Goal: Task Accomplishment & Management: Use online tool/utility

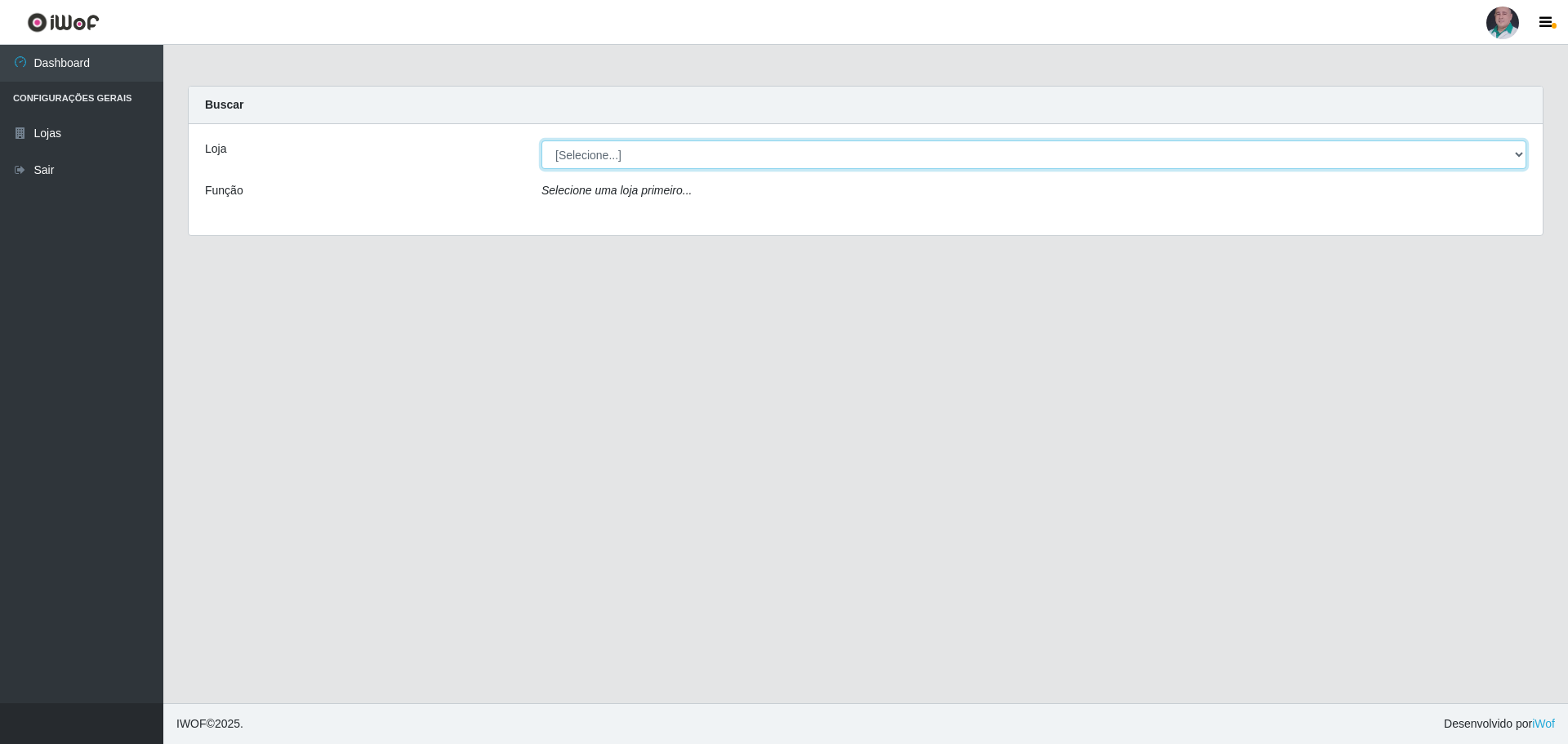
click at [610, 165] on select "[Selecione...] Mar Vermelho - Loja 05" at bounding box center [1033, 154] width 985 height 28
select select "252"
click at [541, 140] on select "[Selecione...] Mar Vermelho - Loja 05" at bounding box center [1033, 154] width 985 height 28
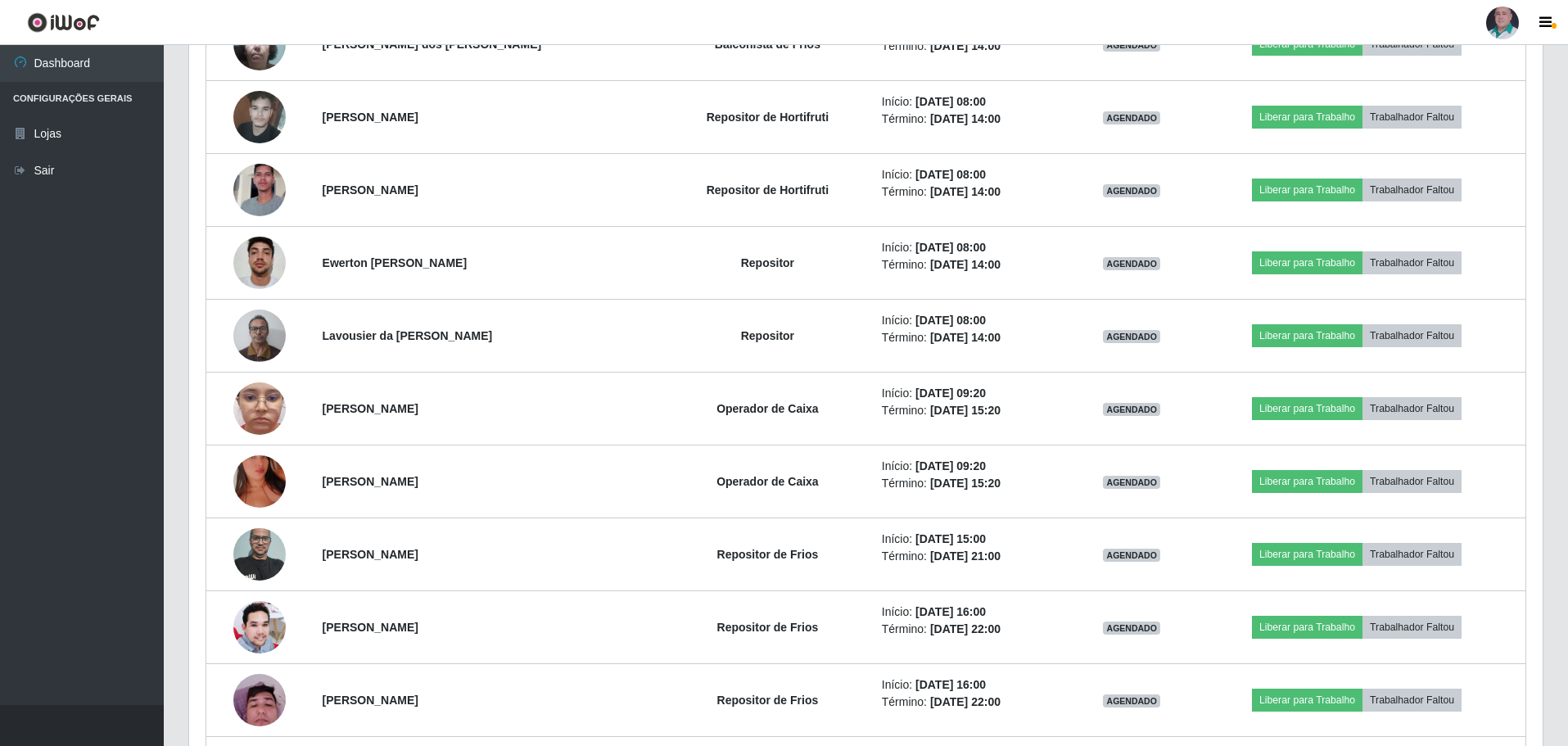
scroll to position [944, 0]
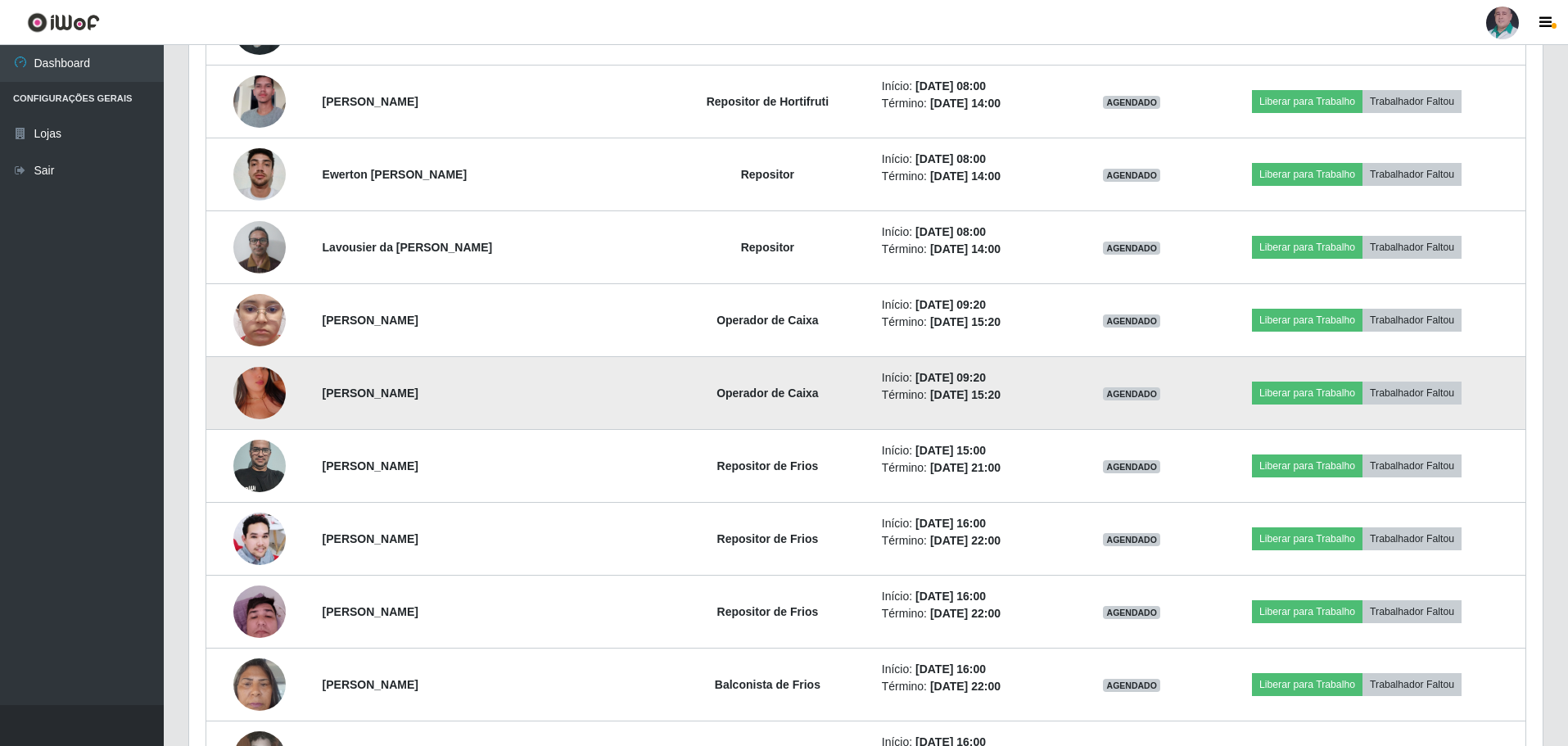
click at [256, 348] on img at bounding box center [260, 394] width 53 height 94
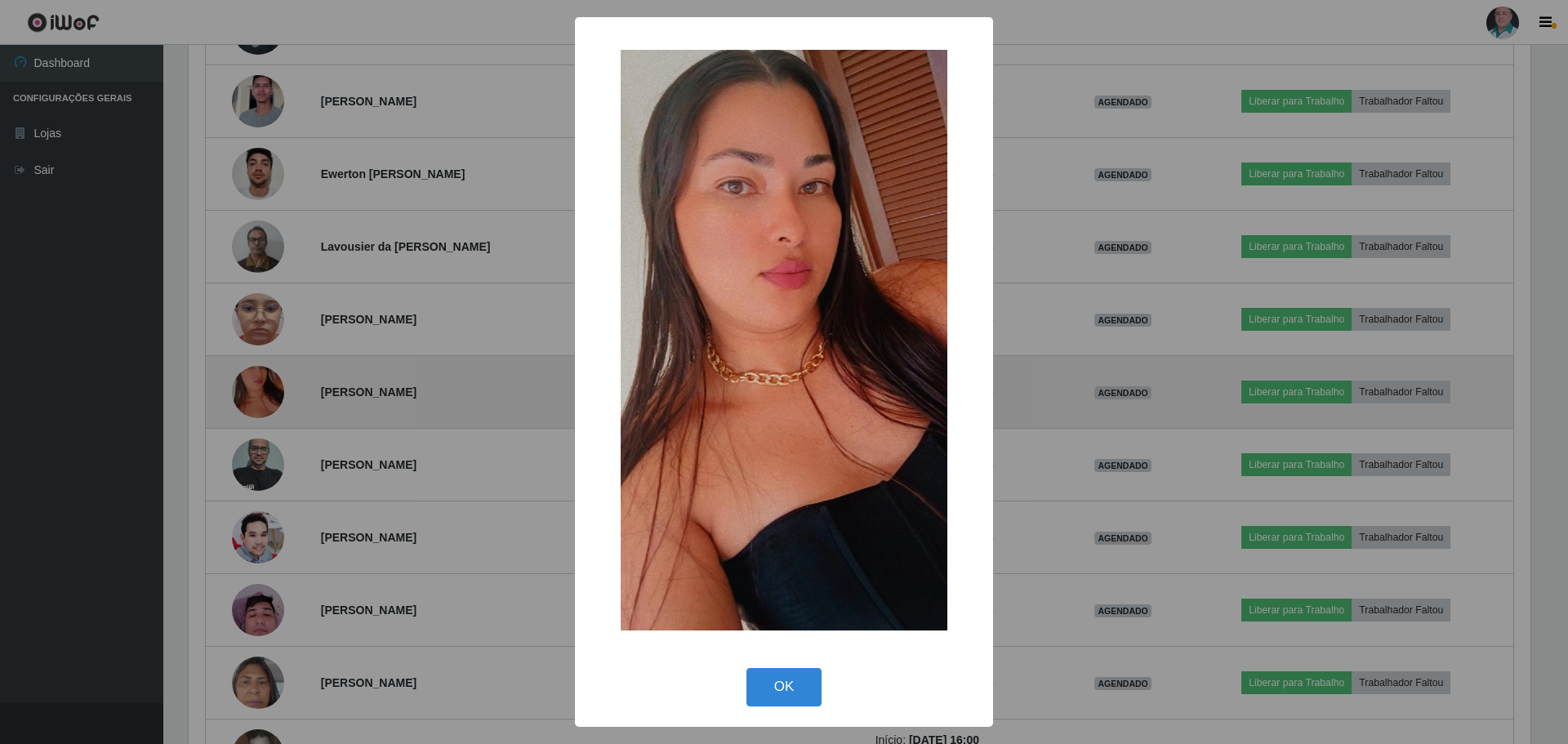
click at [255, 347] on div "× OK Cancel" at bounding box center [784, 372] width 1568 height 744
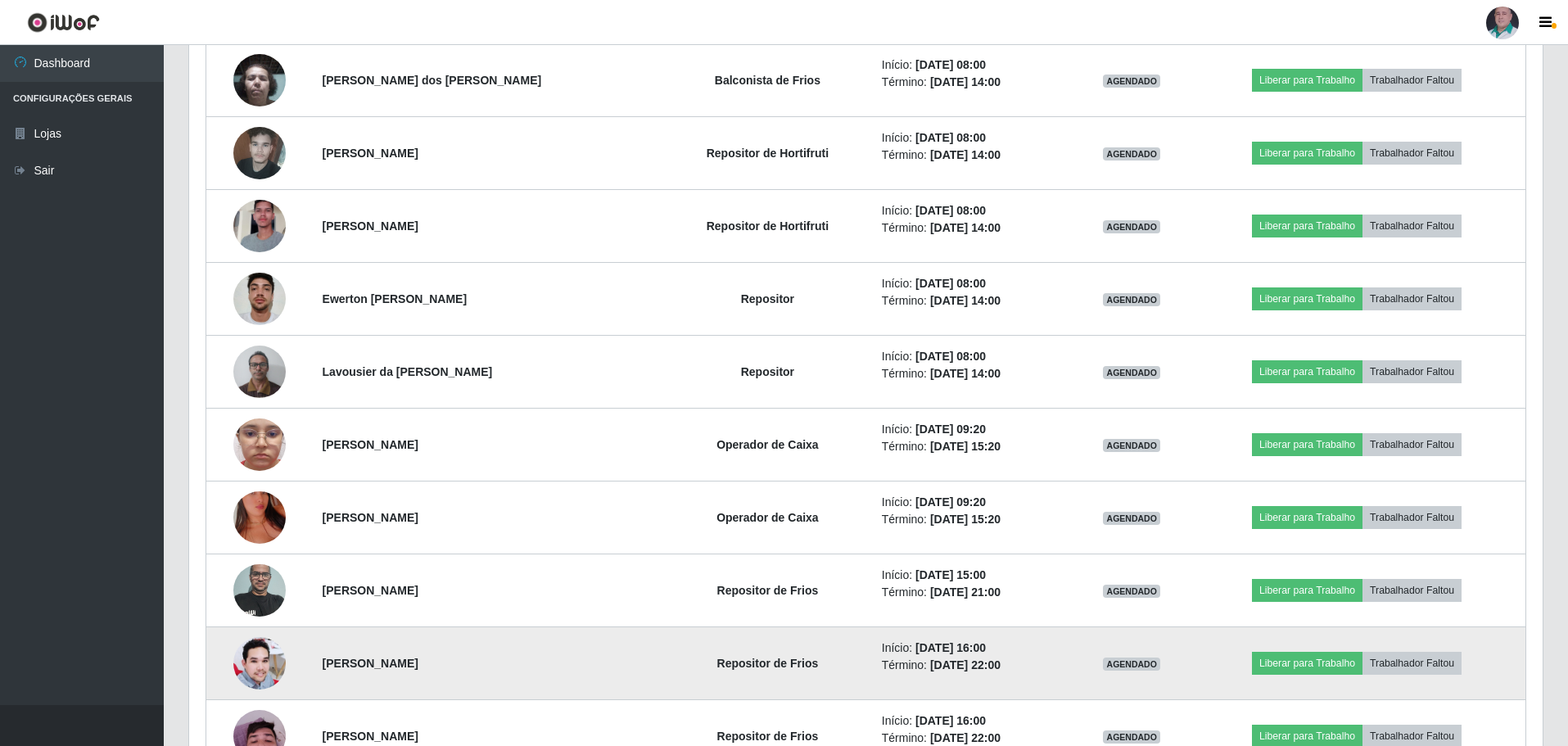
scroll to position [780, 0]
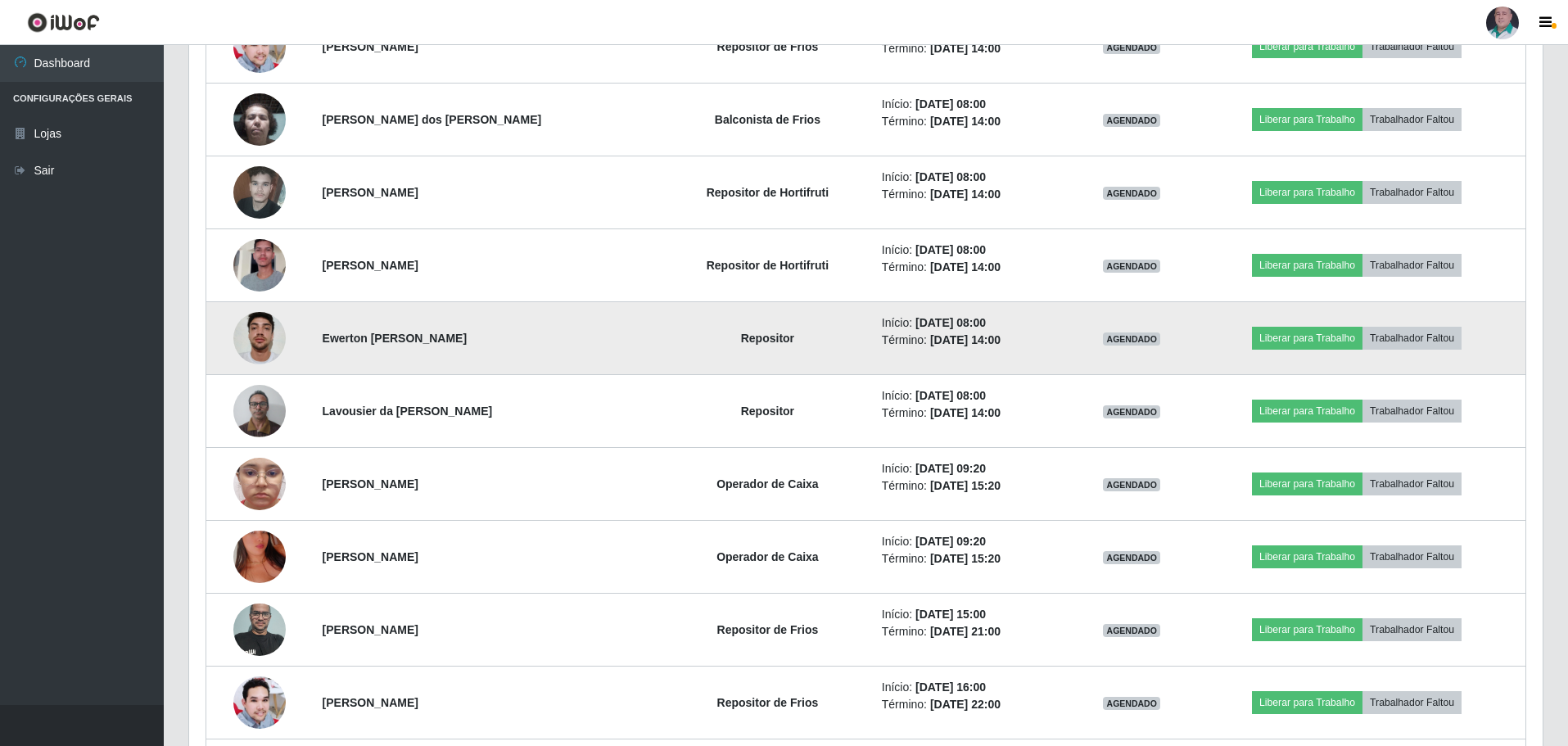
click at [265, 345] on img at bounding box center [260, 337] width 53 height 69
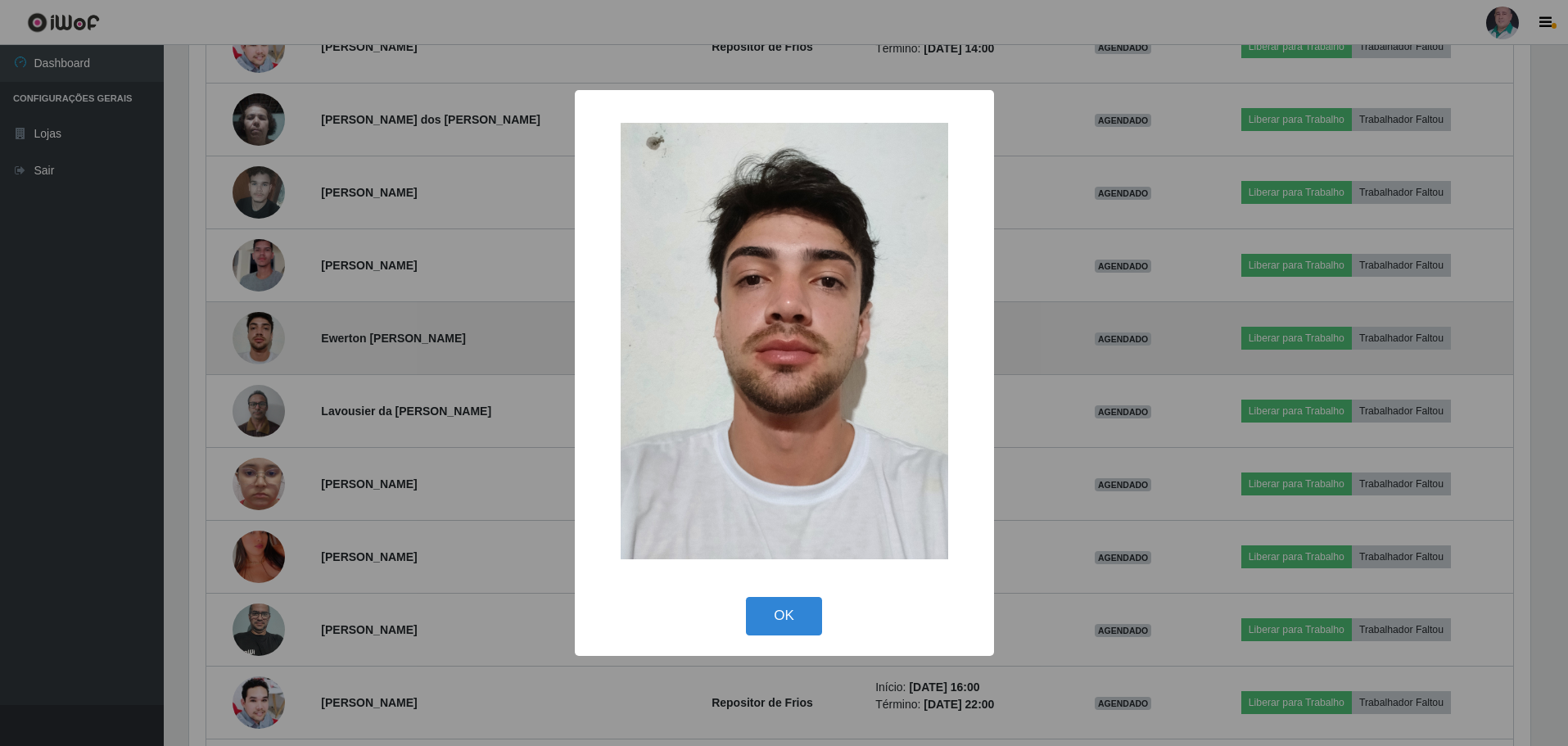
scroll to position [340, 1345]
click at [265, 345] on div "× OK Cancel" at bounding box center [786, 373] width 1572 height 746
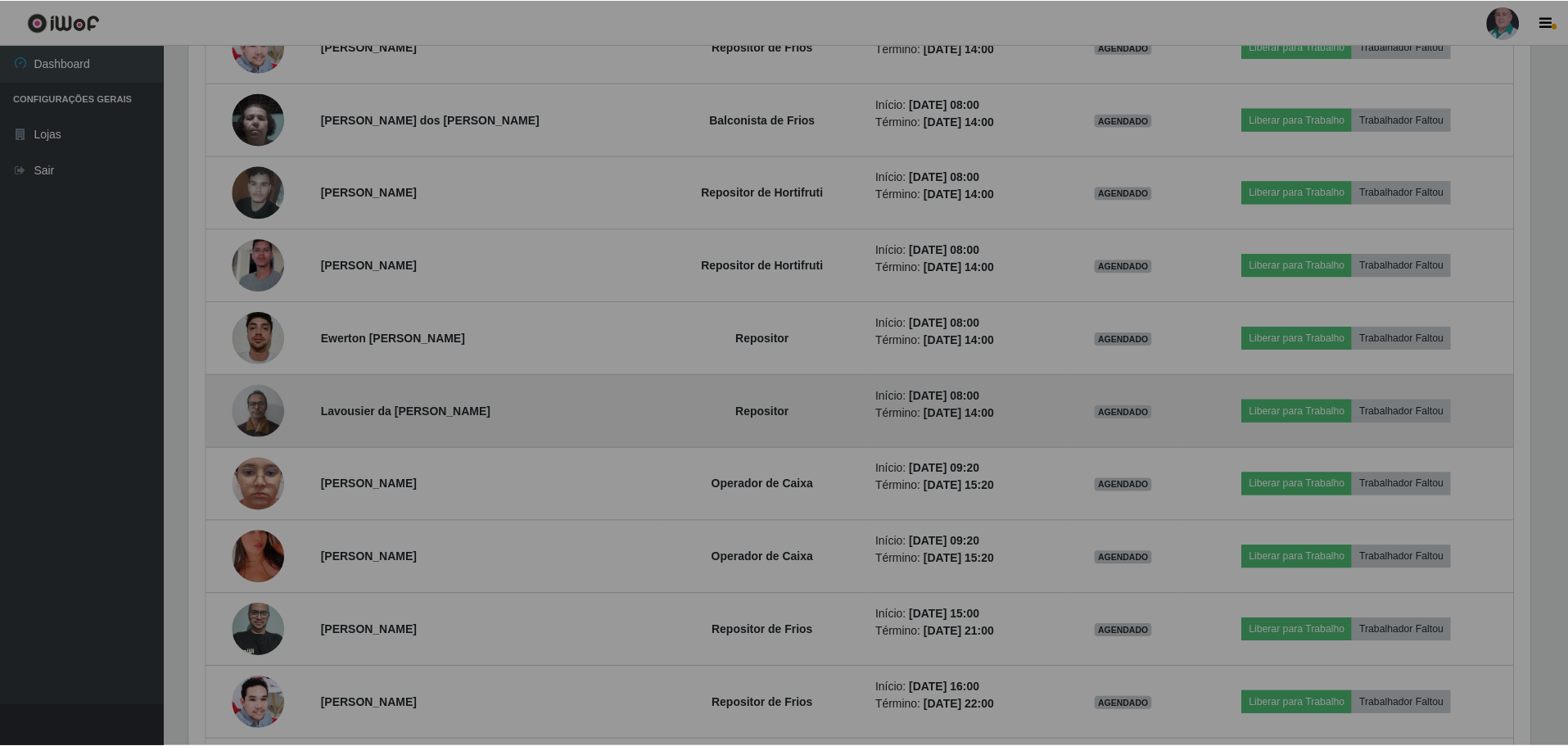
scroll to position [340, 1353]
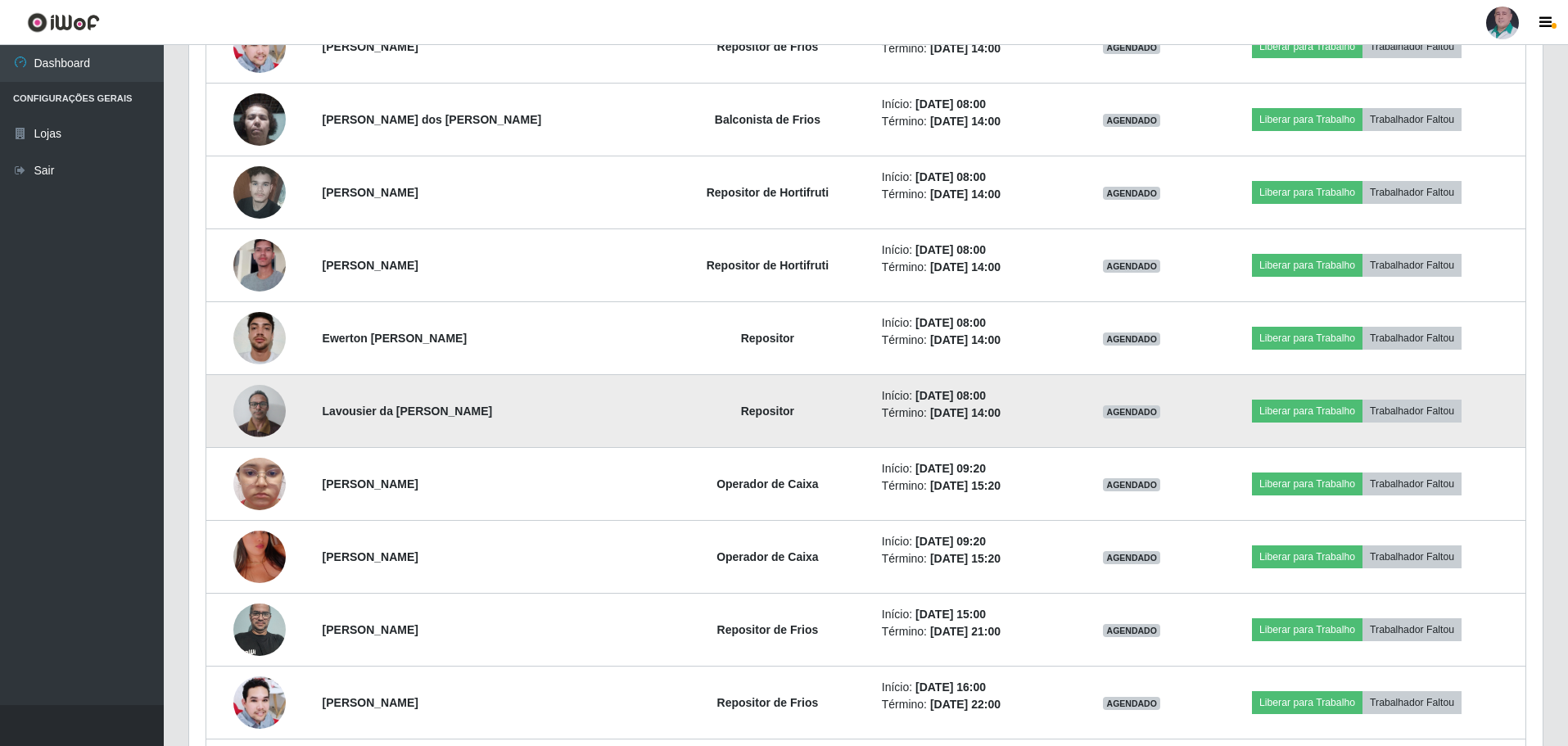
click at [256, 348] on img at bounding box center [260, 410] width 53 height 69
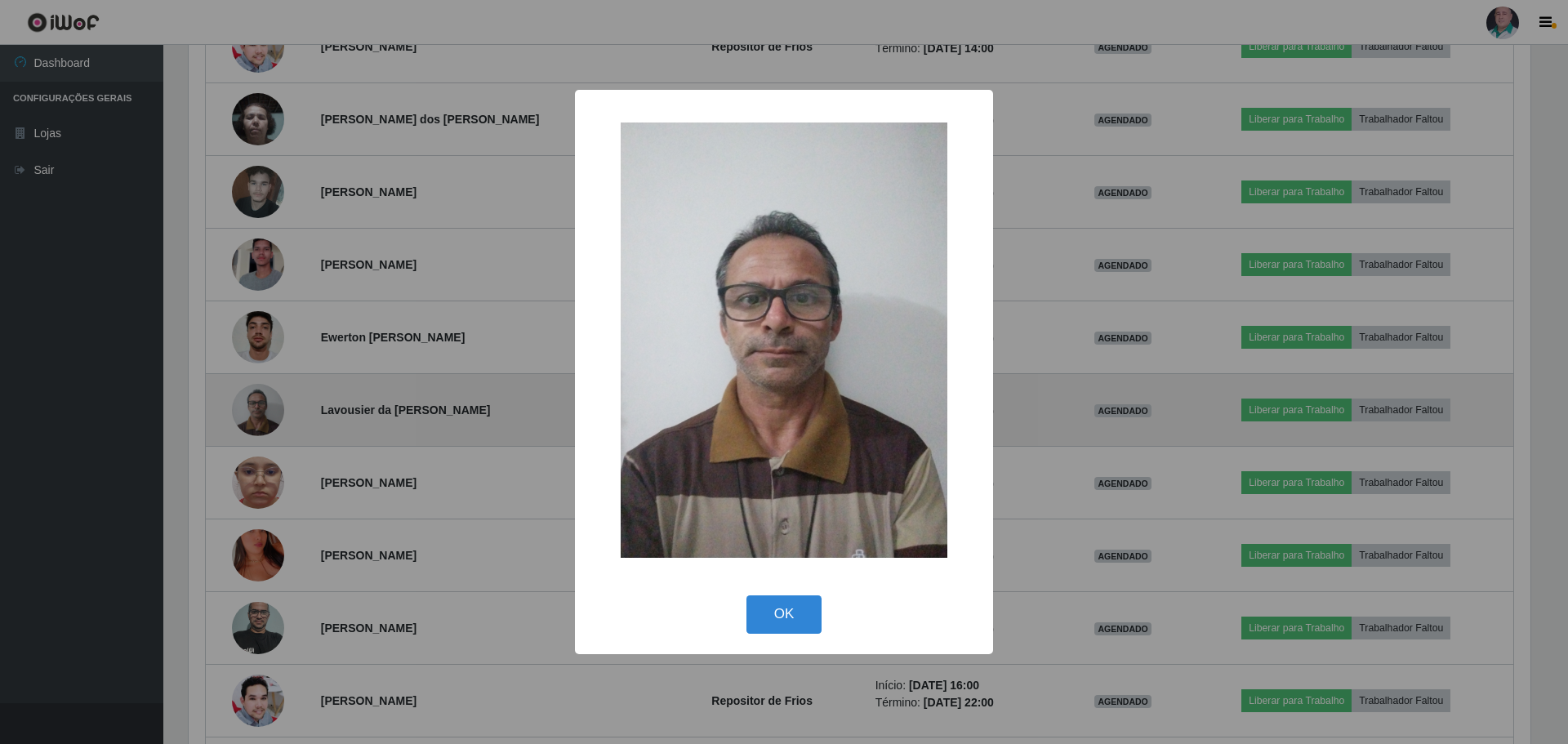
click at [255, 347] on div "× OK Cancel" at bounding box center [784, 372] width 1568 height 744
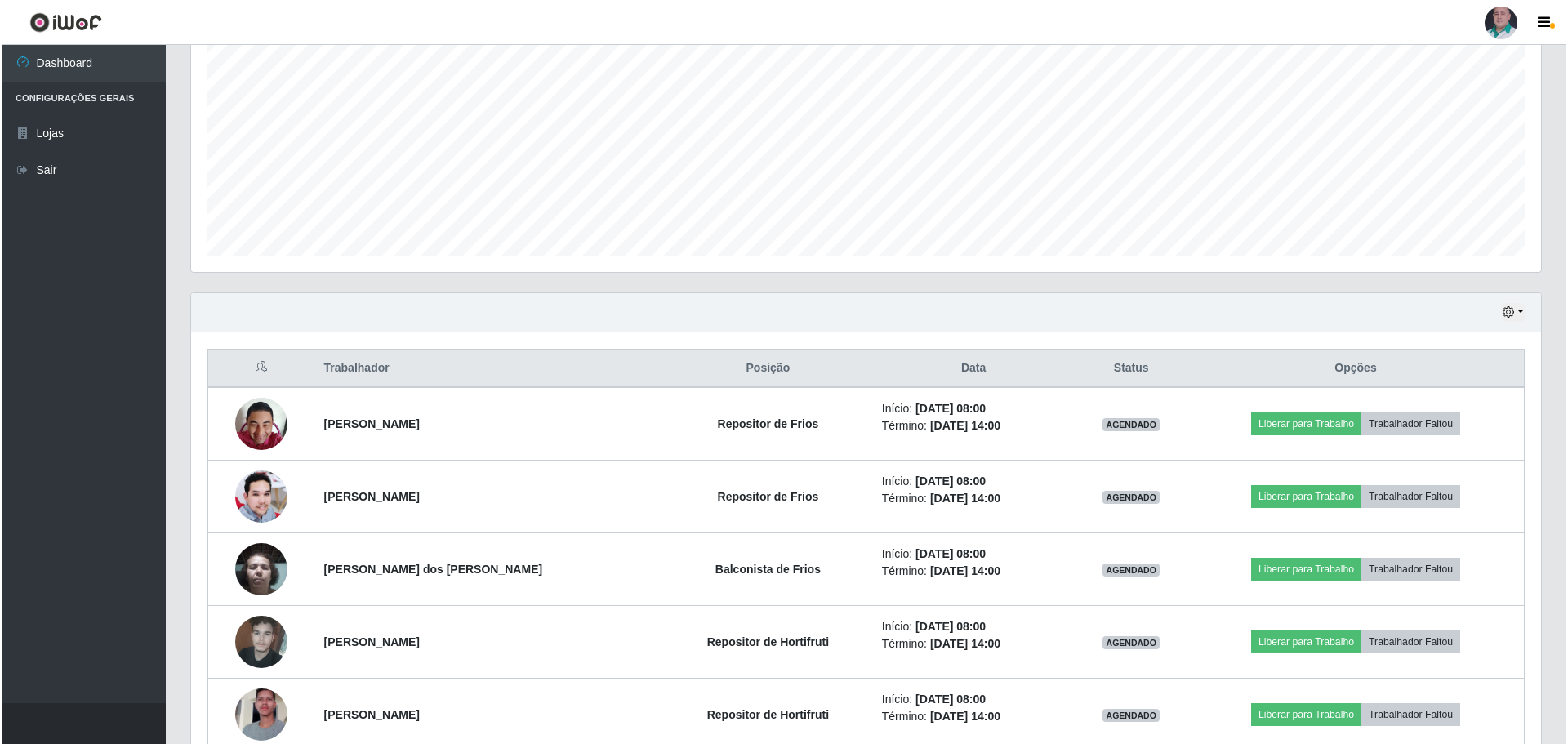
scroll to position [326, 0]
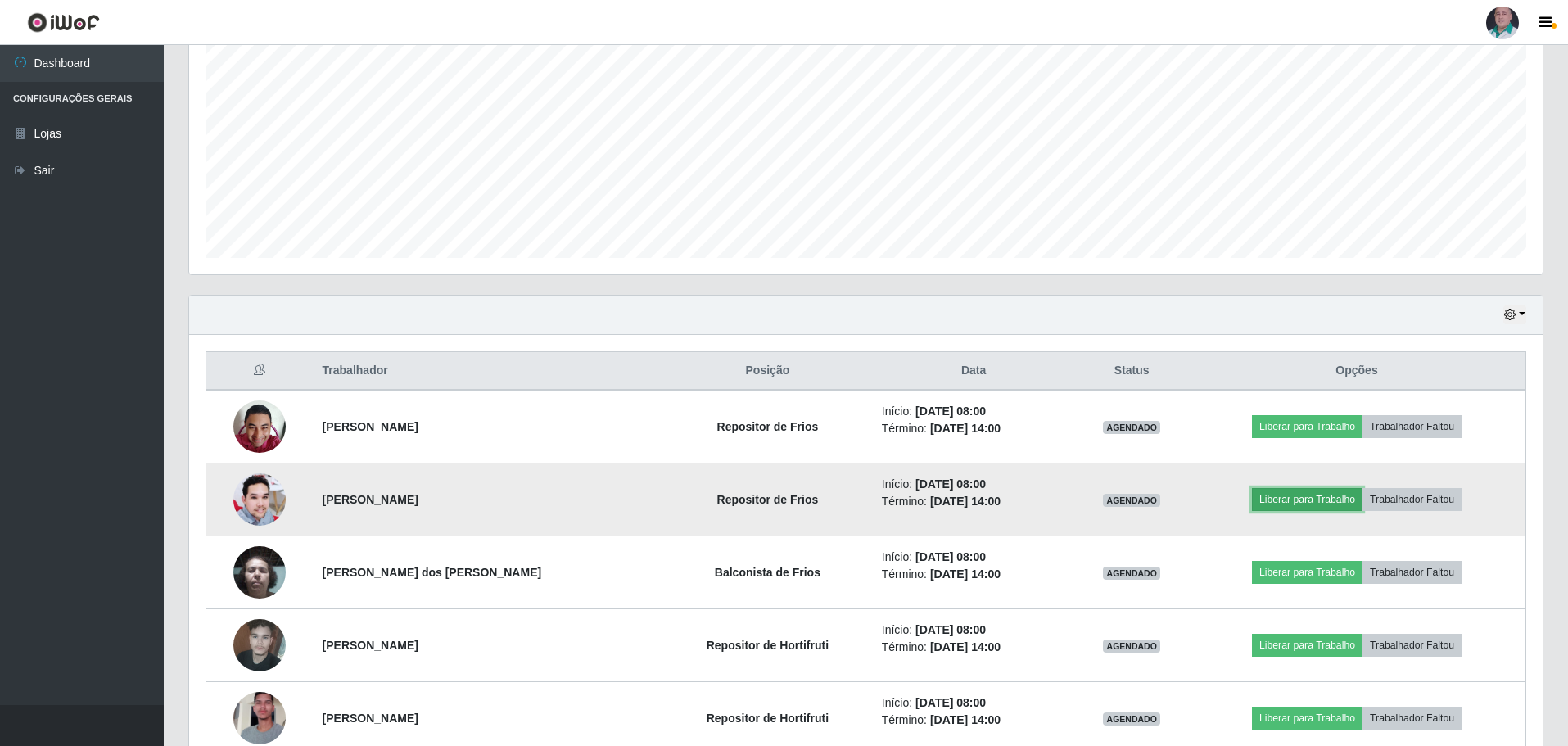
click at [834, 348] on button "Liberar para Trabalho" at bounding box center [1306, 499] width 110 height 22
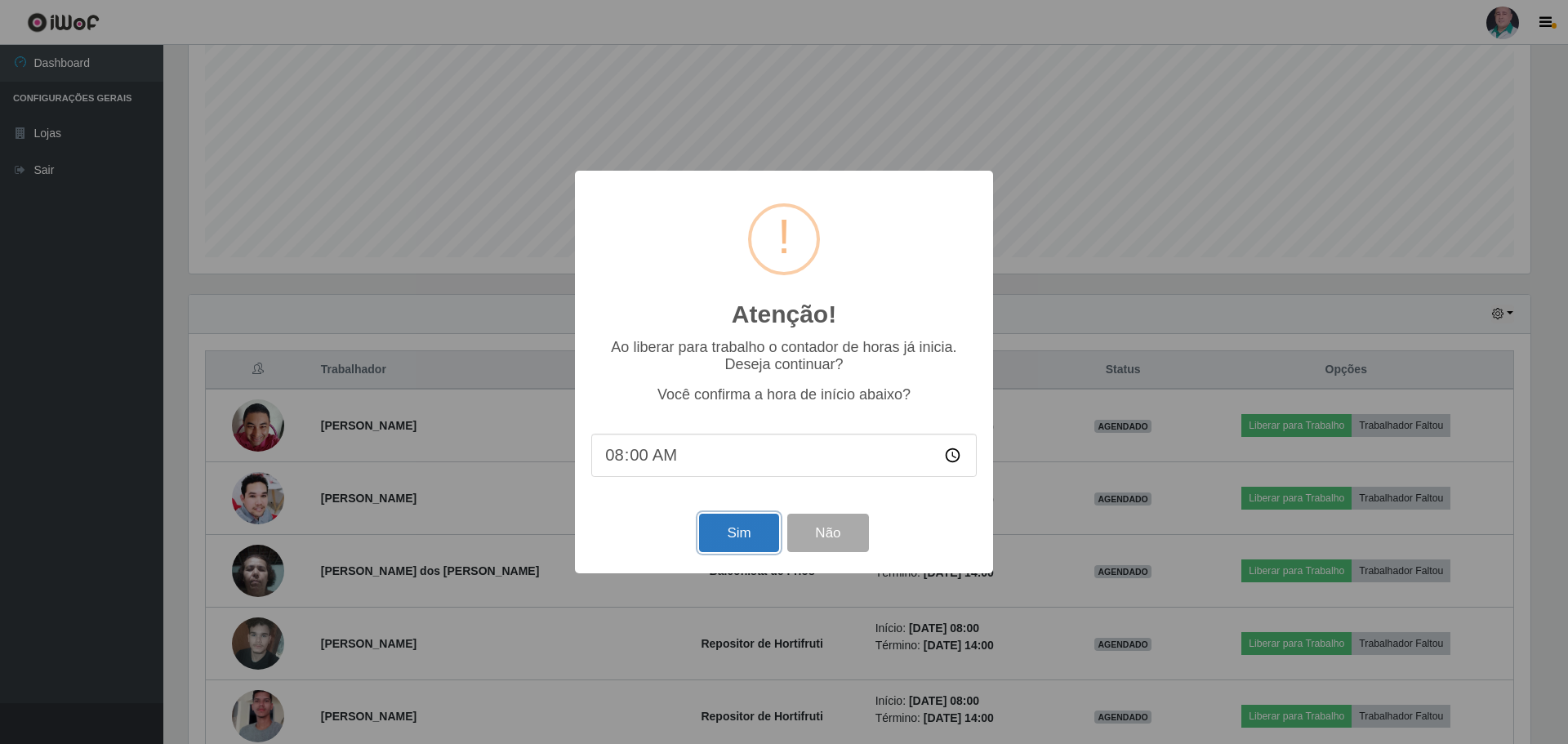
click at [751, 347] on button "Sim" at bounding box center [738, 532] width 79 height 38
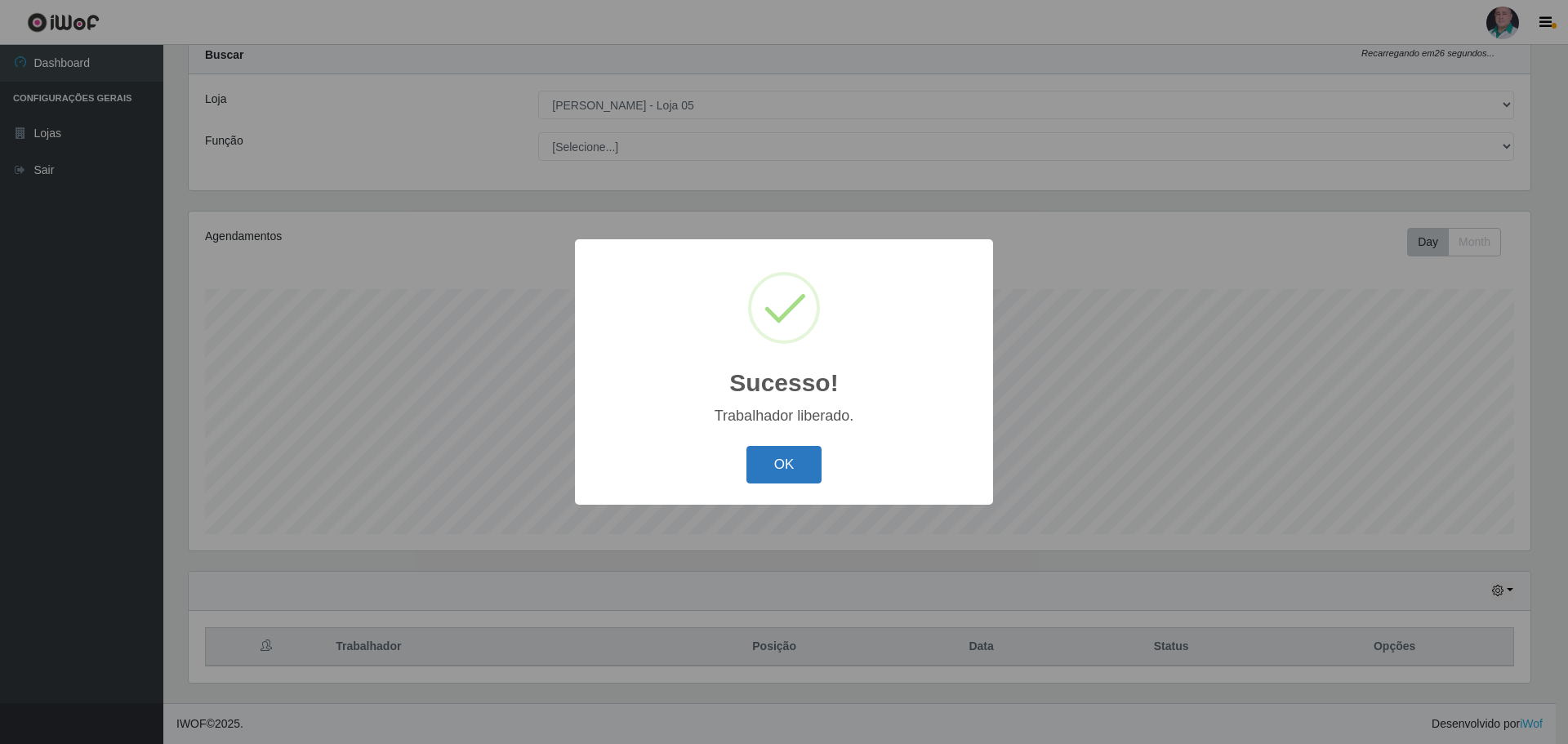
click at [770, 347] on button "OK" at bounding box center [784, 465] width 76 height 38
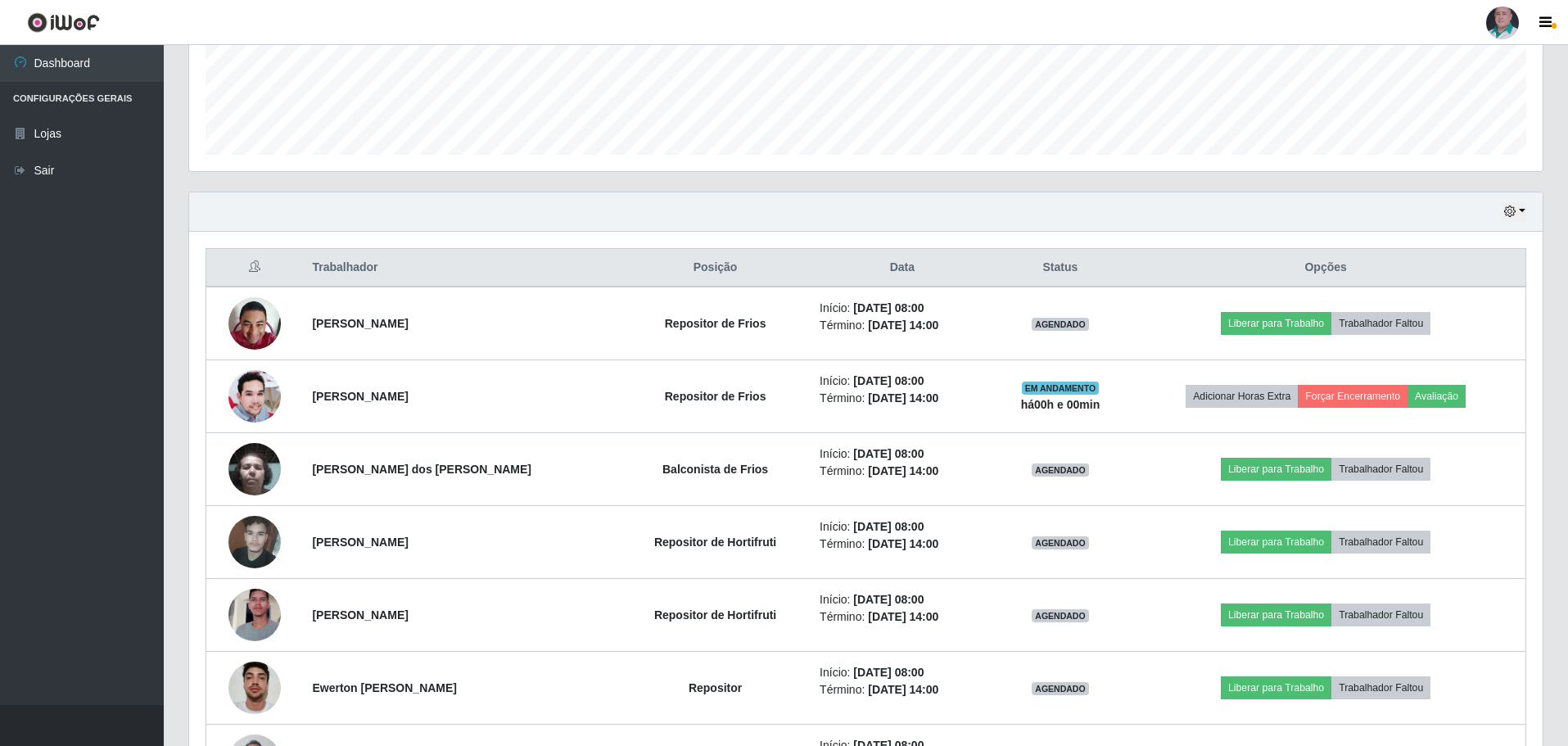
scroll to position [459, 0]
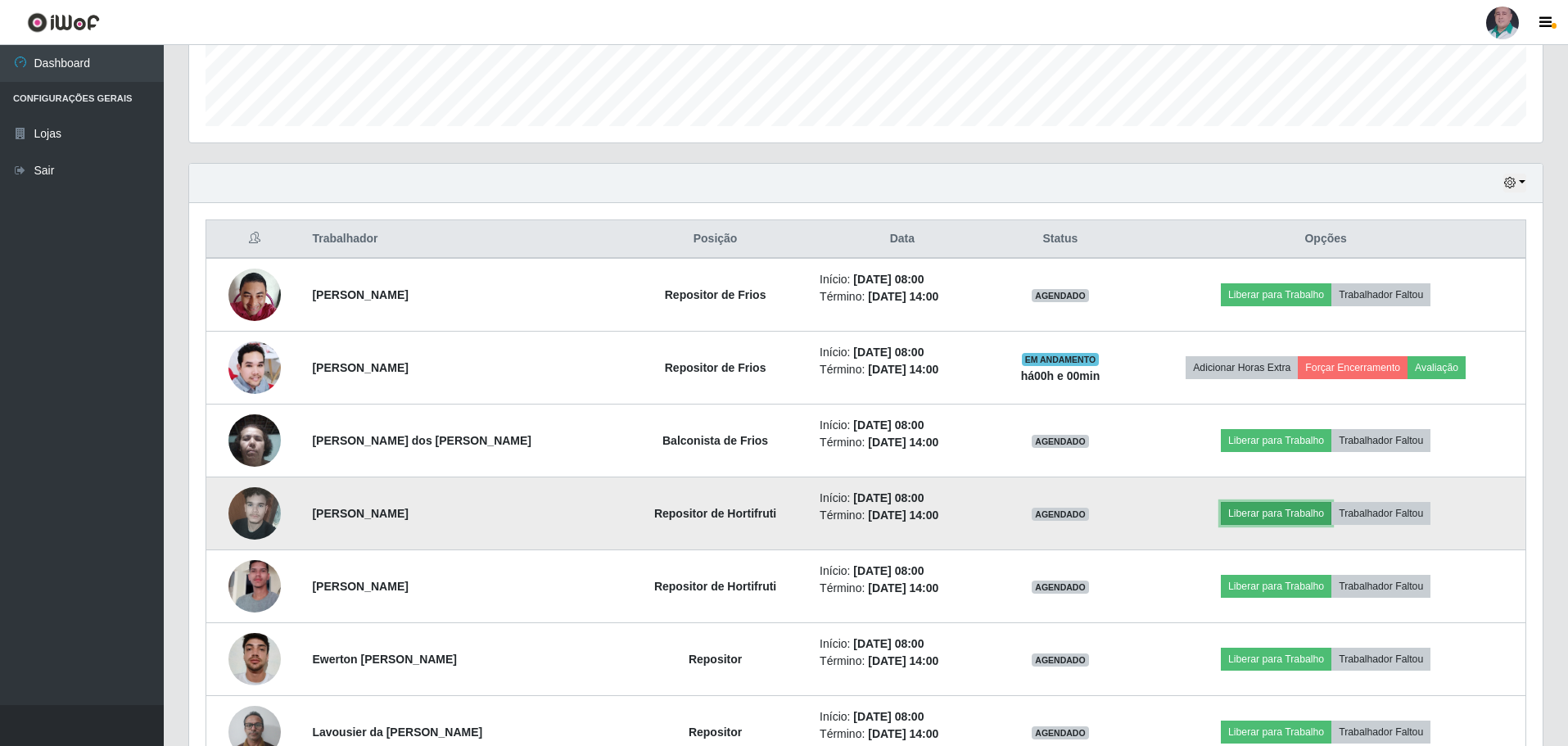
click at [834, 348] on button "Liberar para Trabalho" at bounding box center [1275, 513] width 110 height 22
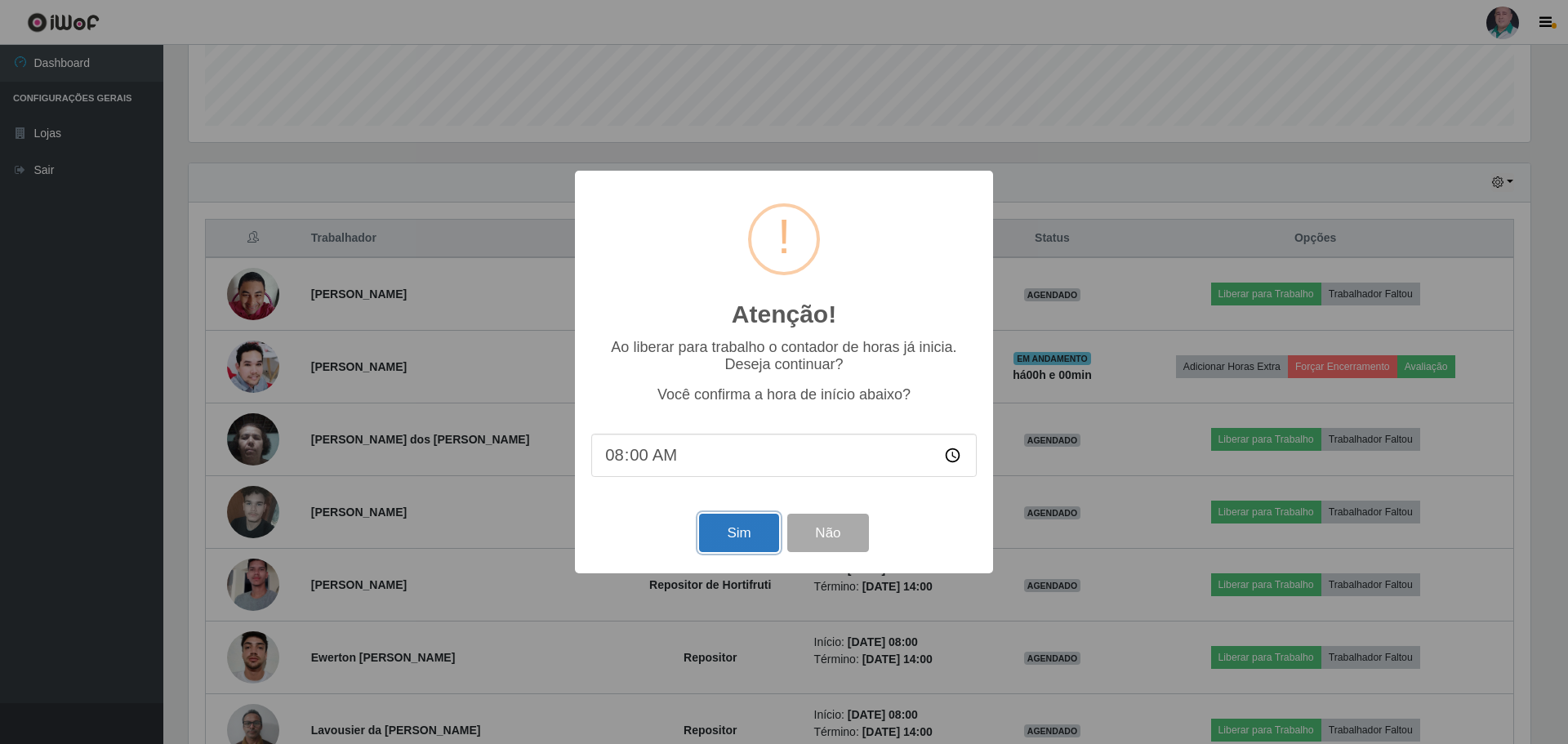
click at [751, 347] on button "Sim" at bounding box center [738, 532] width 79 height 38
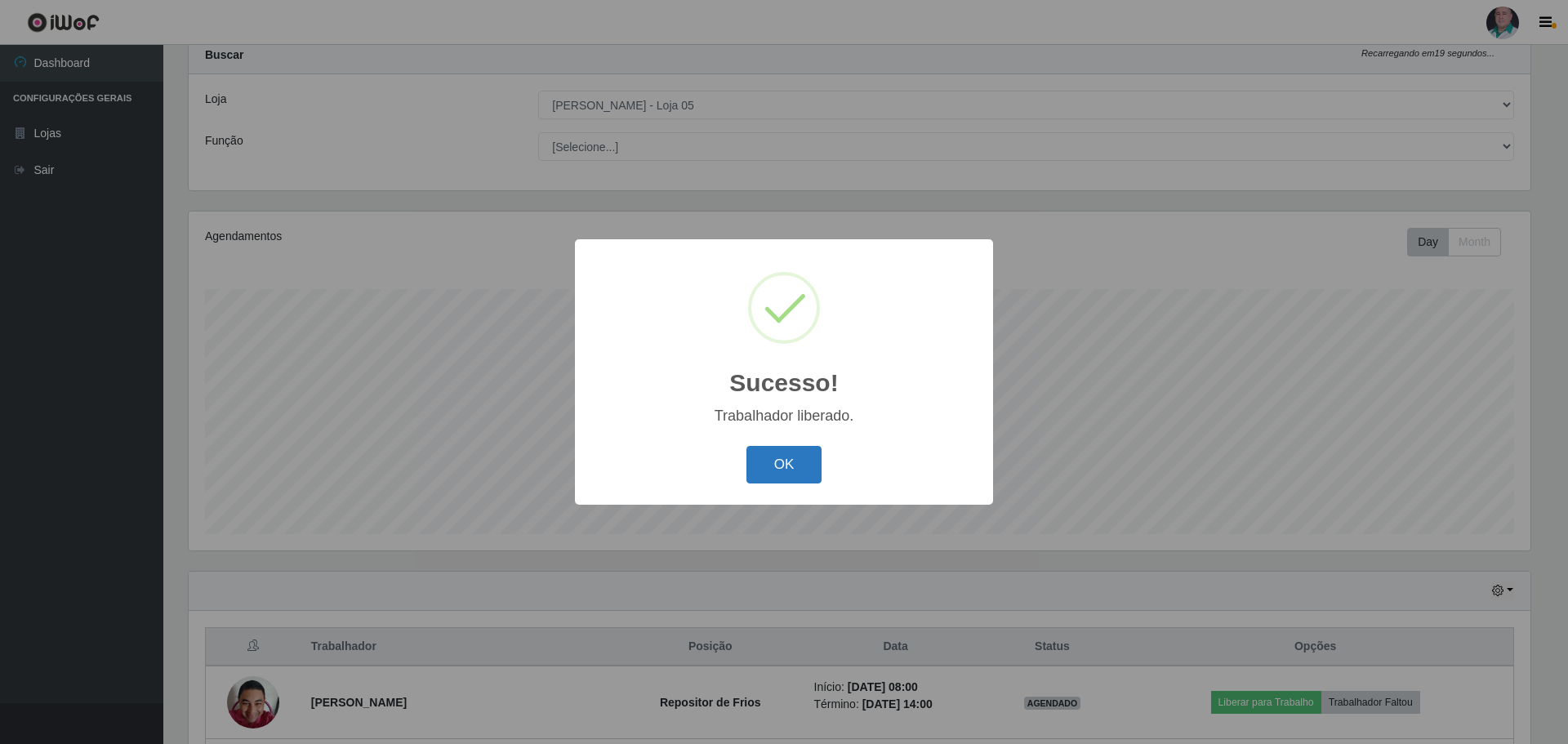
click at [815, 347] on button "OK" at bounding box center [784, 465] width 76 height 38
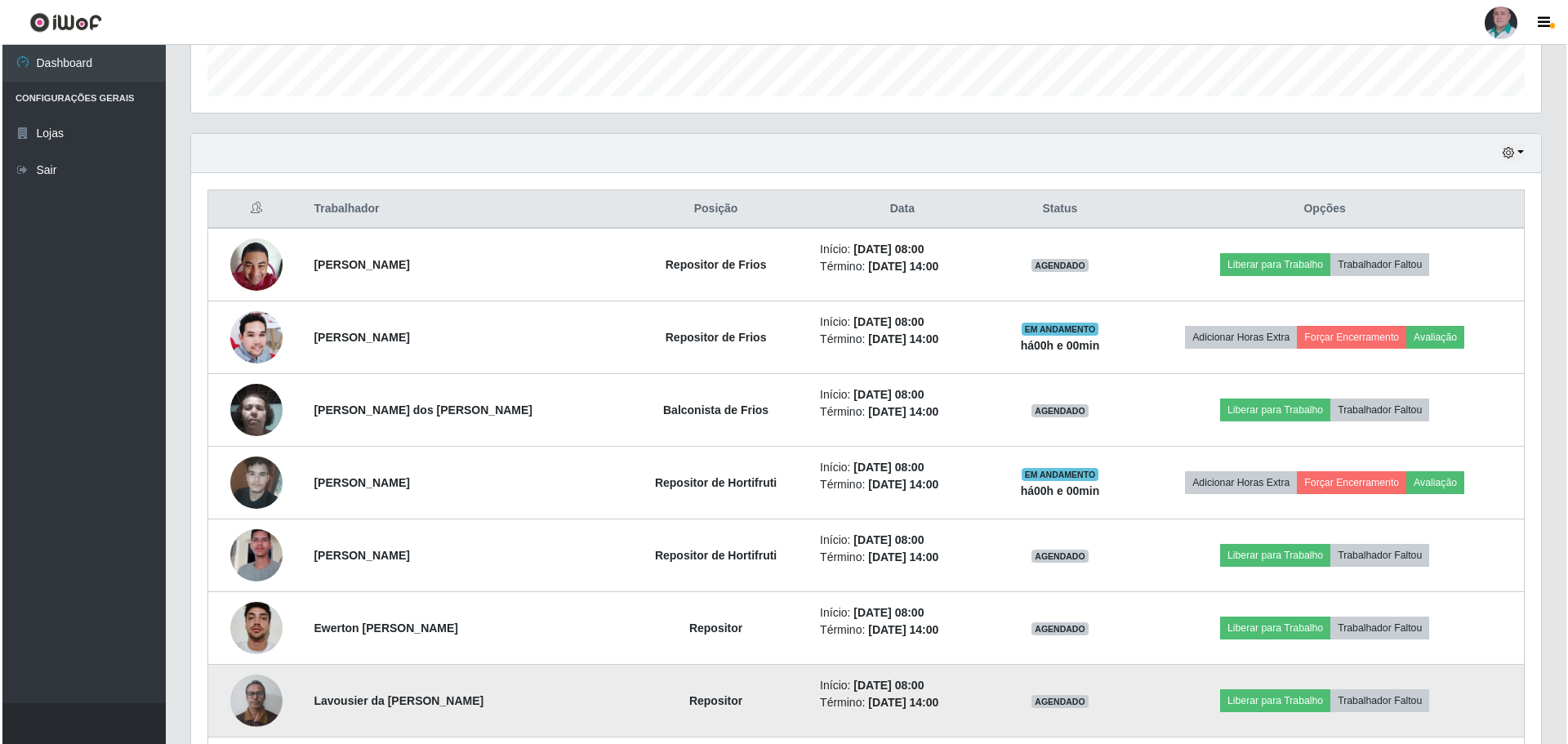
scroll to position [539, 0]
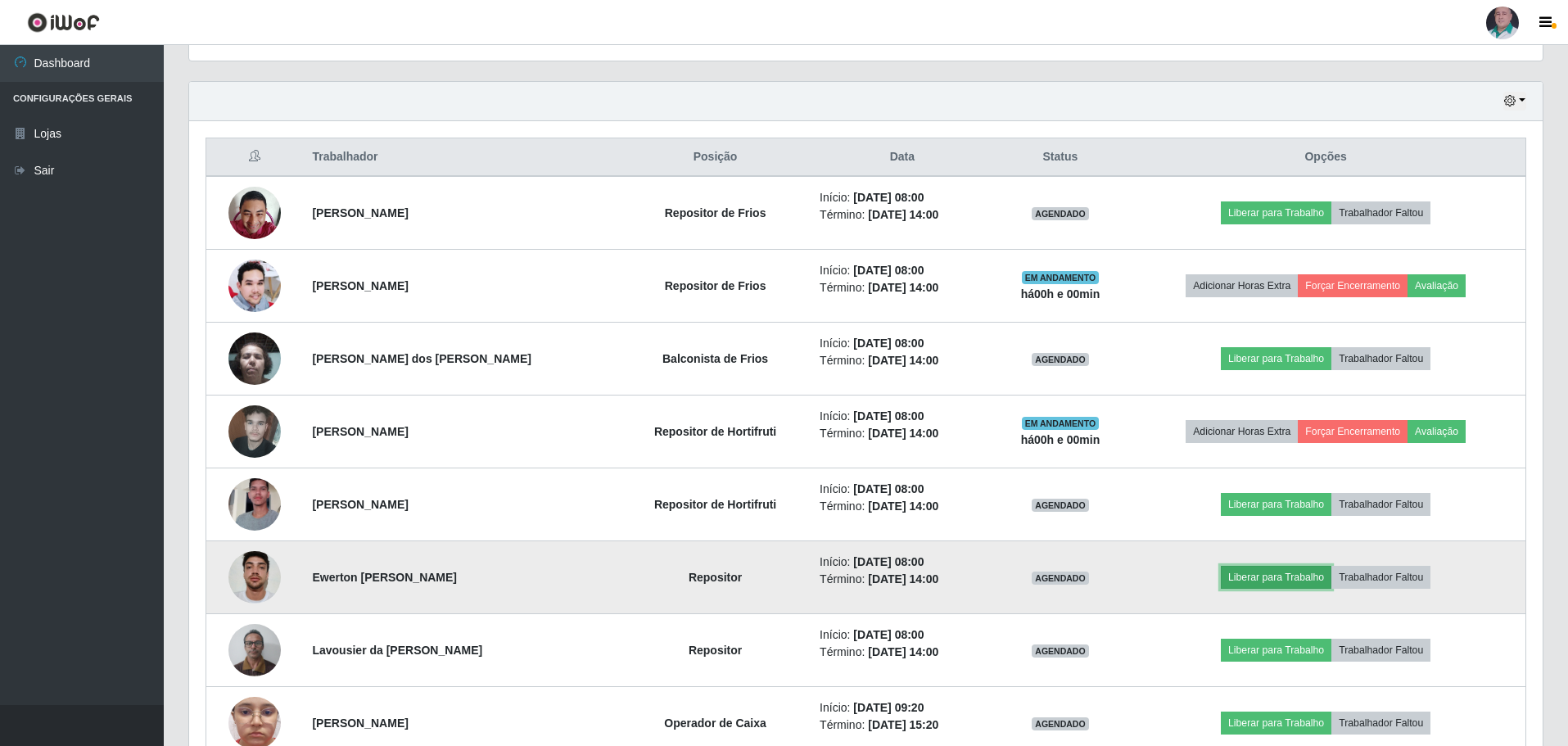
click at [834, 348] on button "Liberar para Trabalho" at bounding box center [1275, 576] width 110 height 22
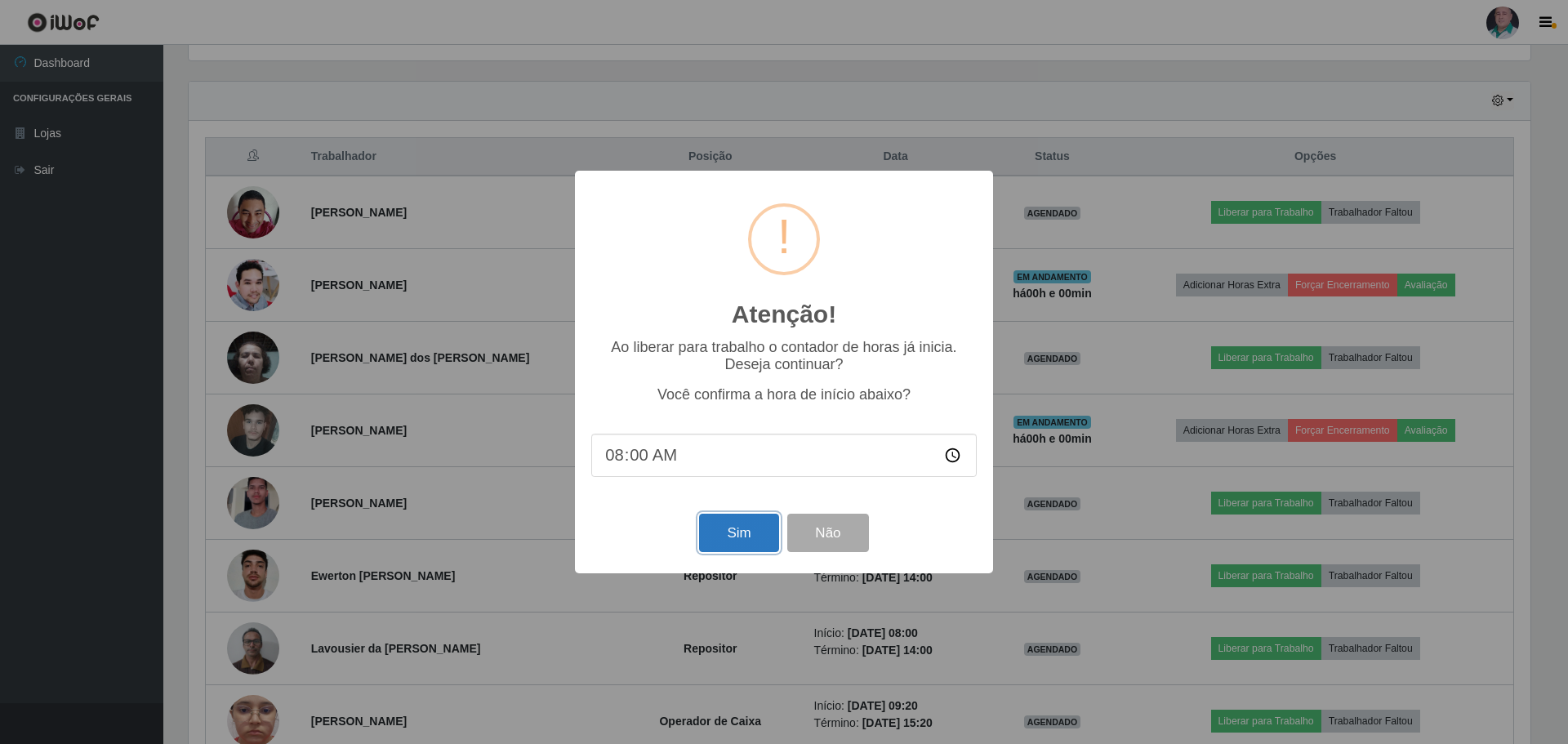
click at [752, 347] on button "Sim" at bounding box center [738, 532] width 79 height 38
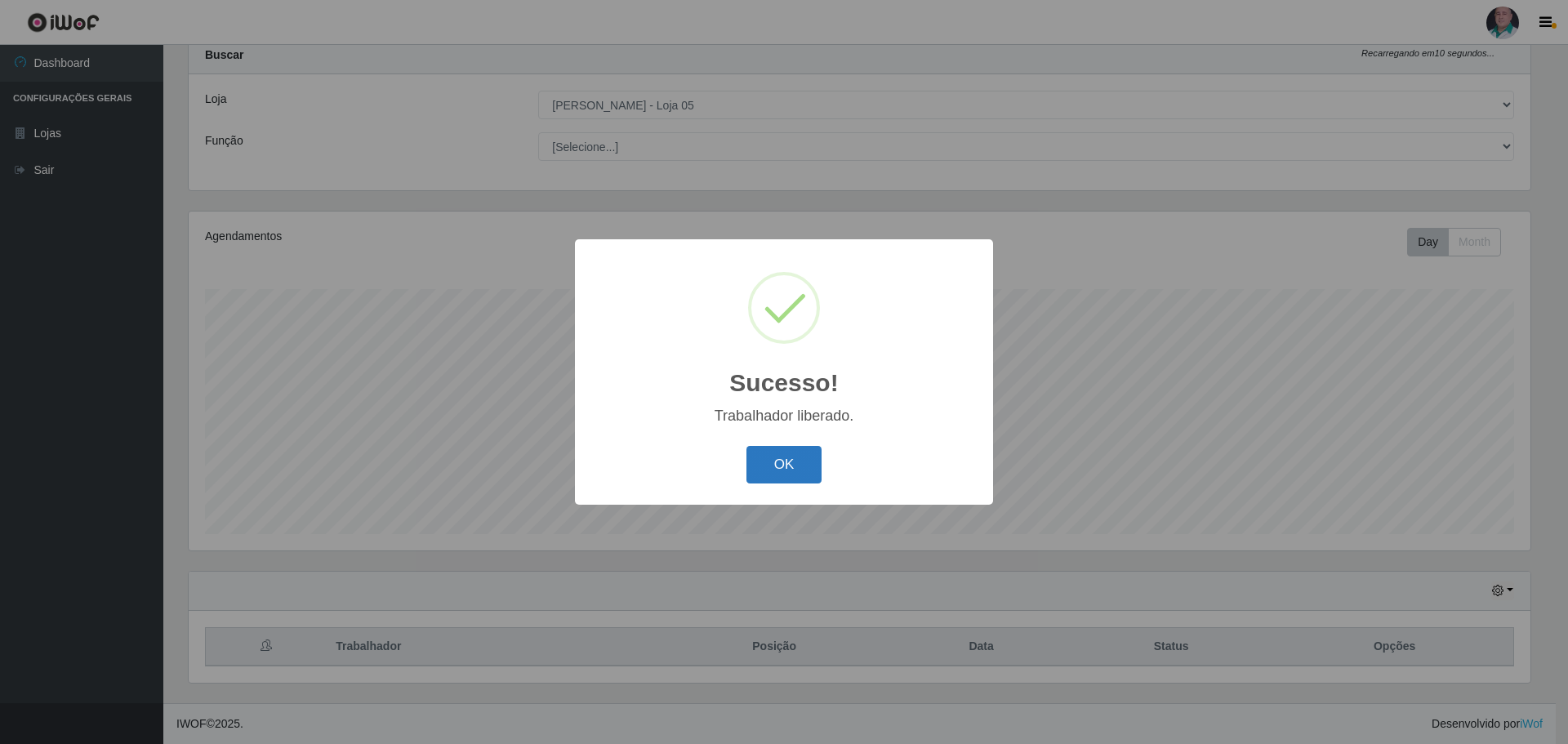
click at [786, 347] on button "OK" at bounding box center [784, 465] width 76 height 38
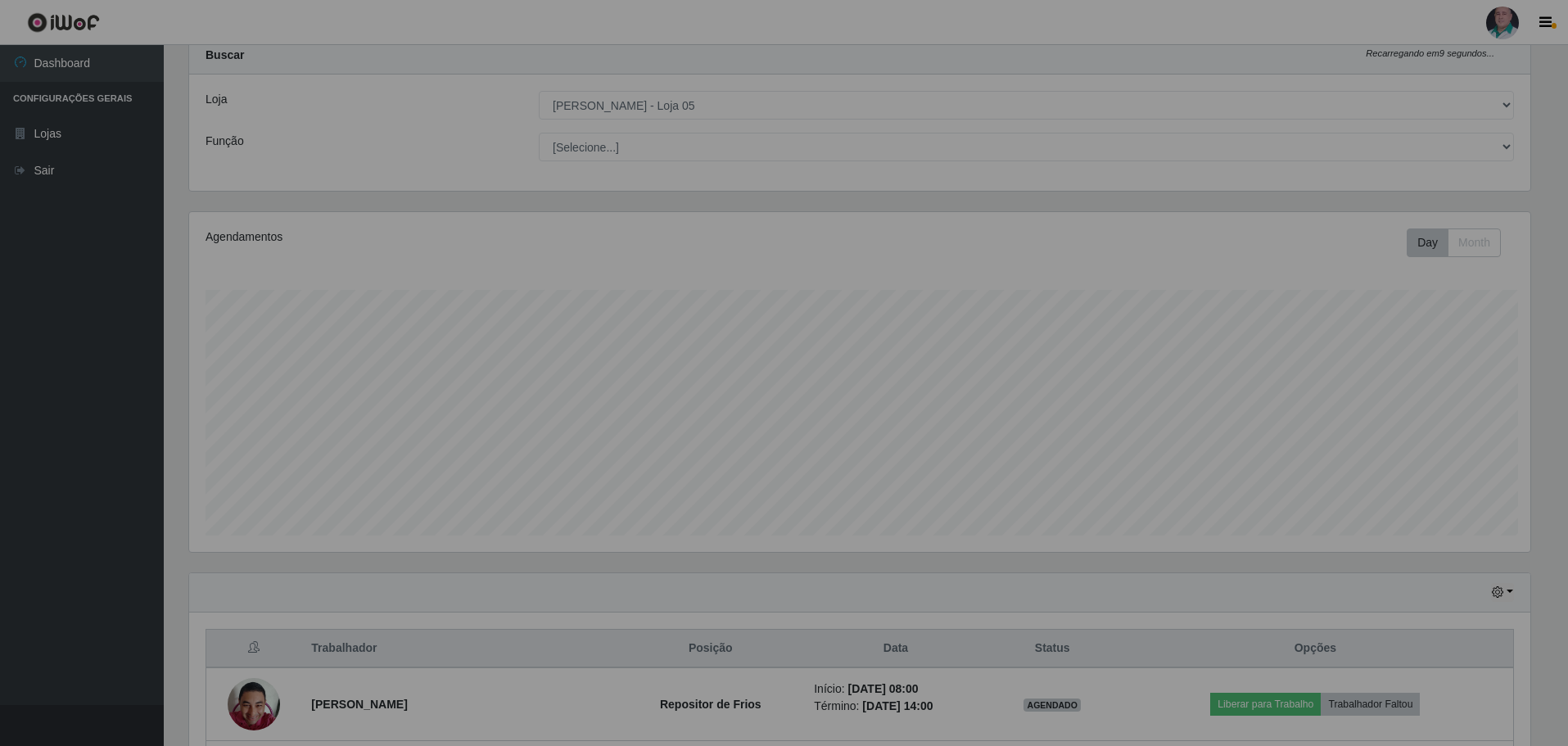
scroll to position [0, 0]
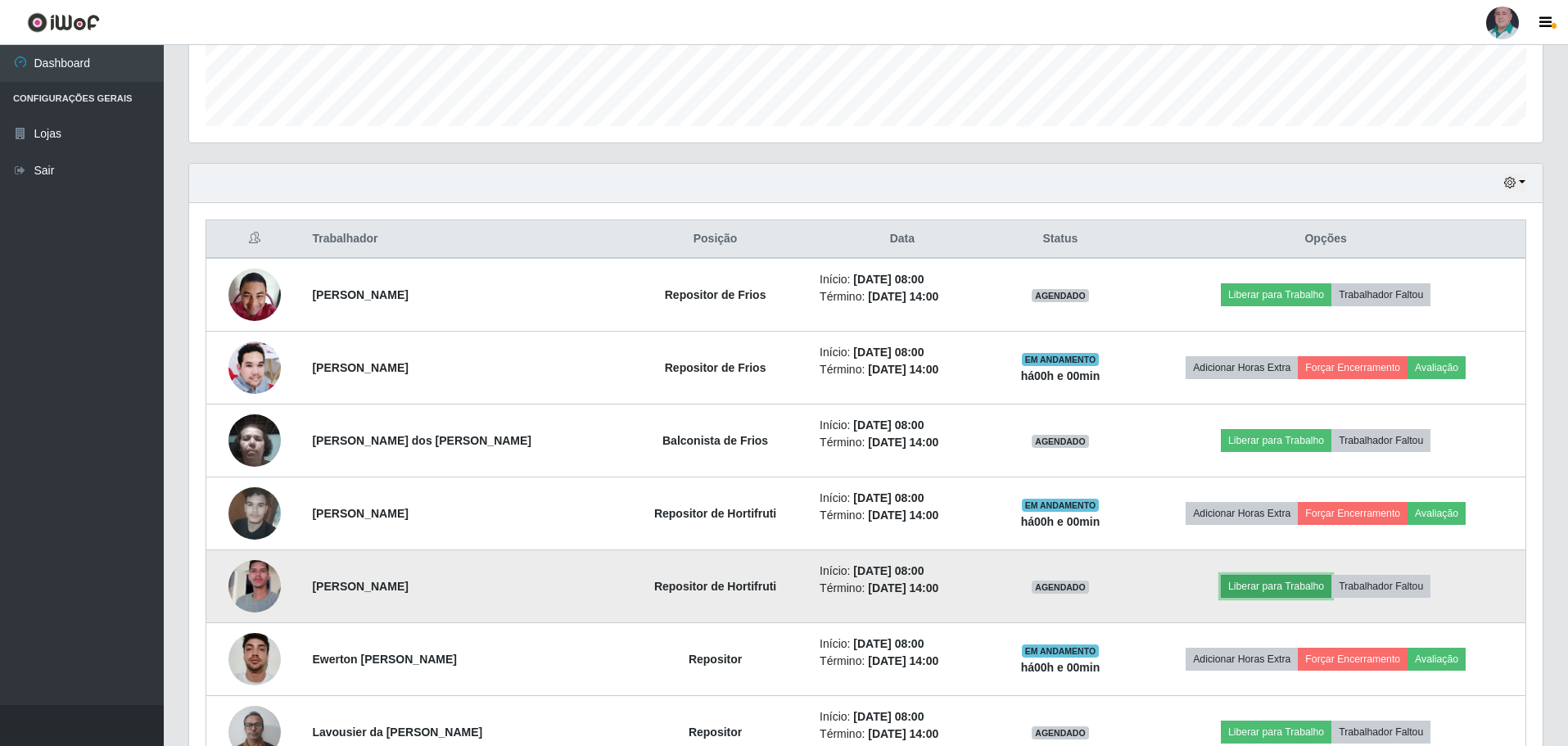
click at [834, 348] on button "Liberar para Trabalho" at bounding box center [1275, 586] width 110 height 22
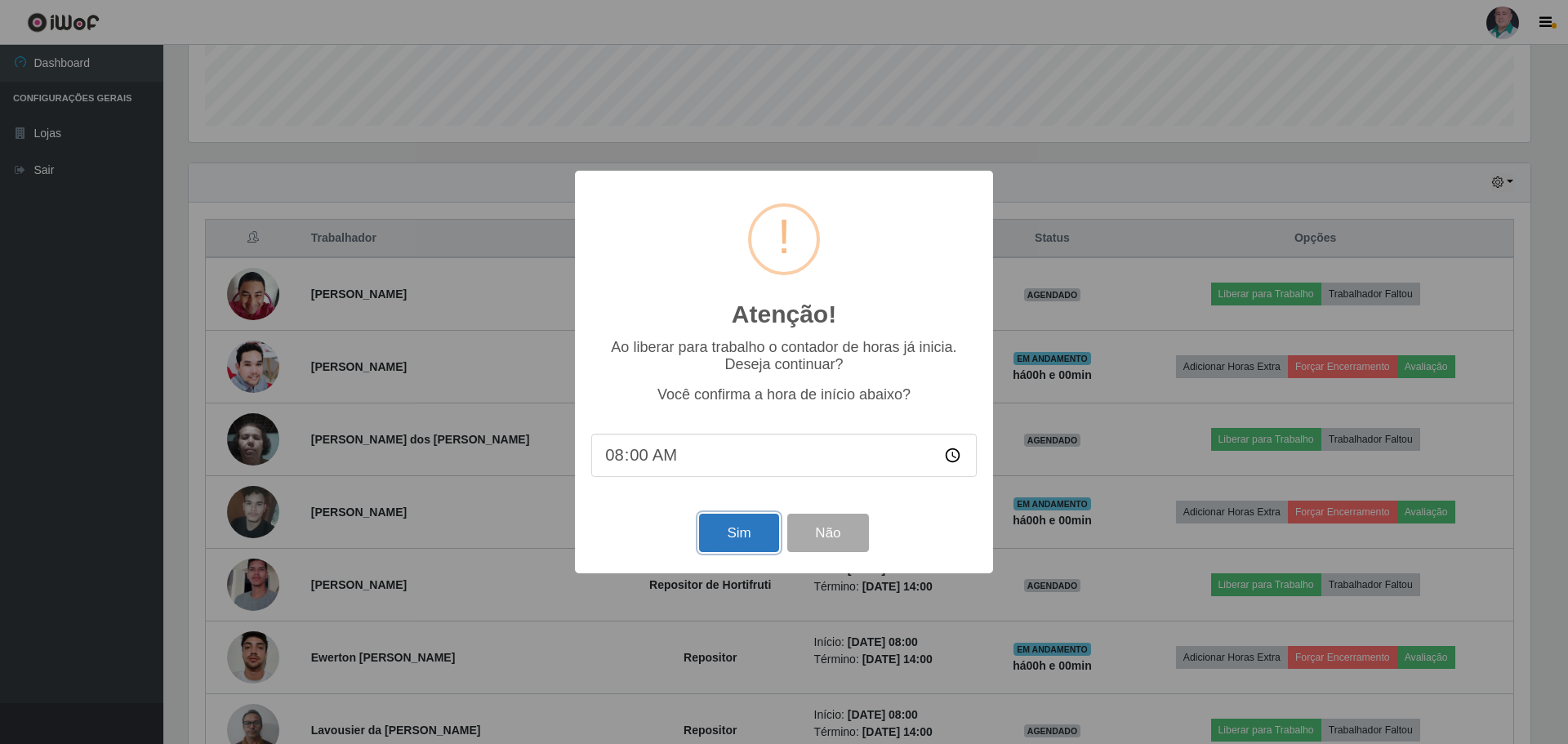
click at [745, 347] on button "Sim" at bounding box center [738, 532] width 79 height 38
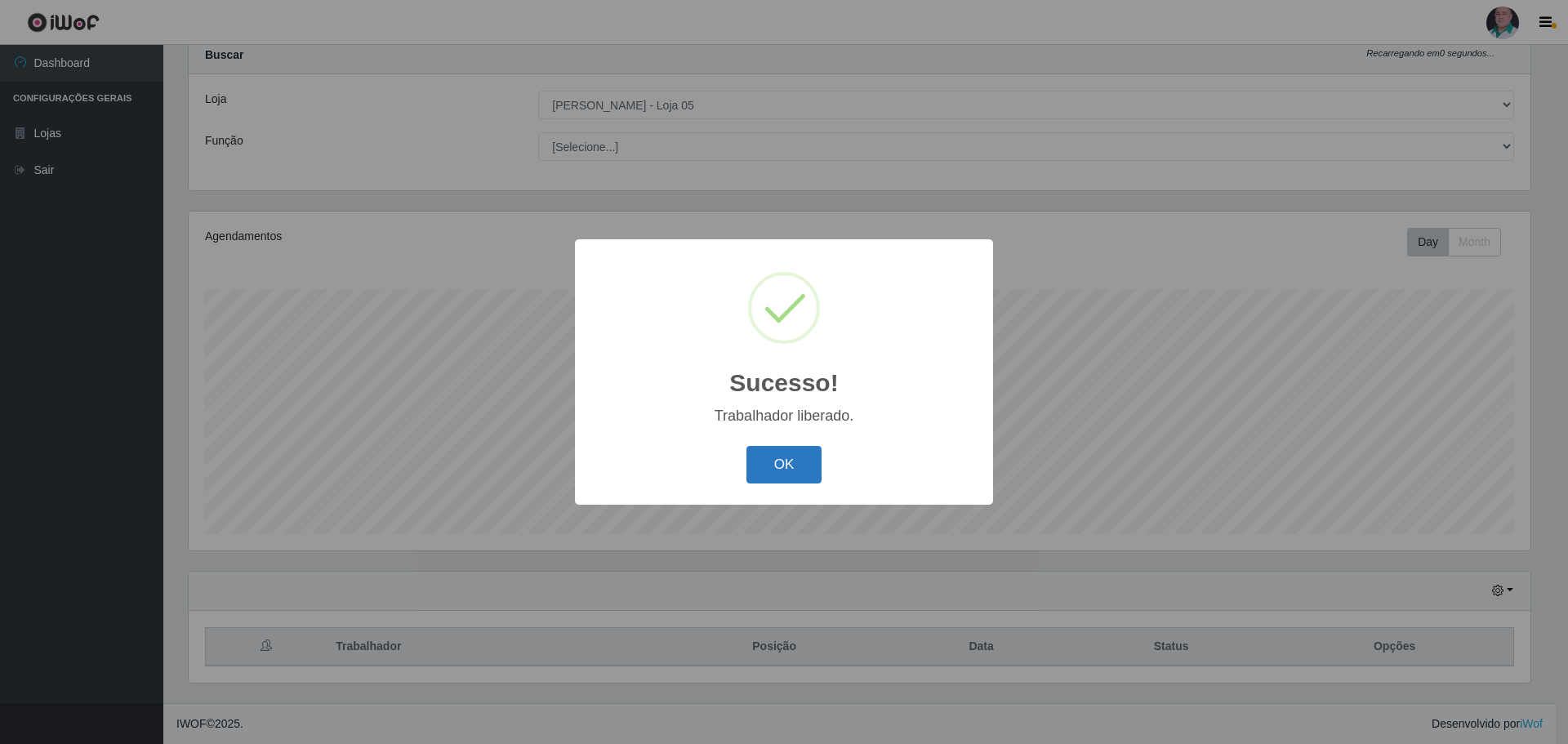
click at [780, 347] on button "OK" at bounding box center [784, 465] width 76 height 38
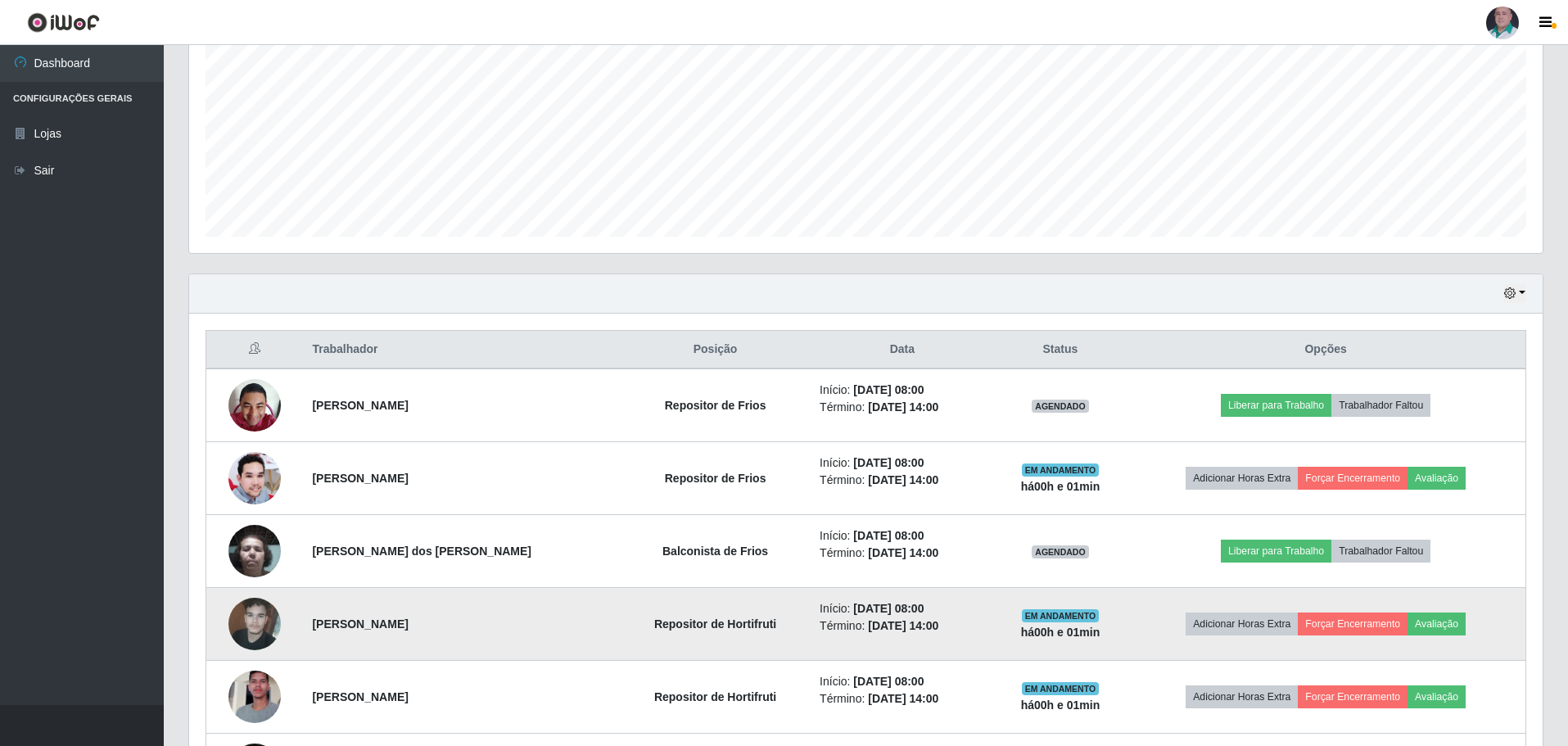
scroll to position [378, 0]
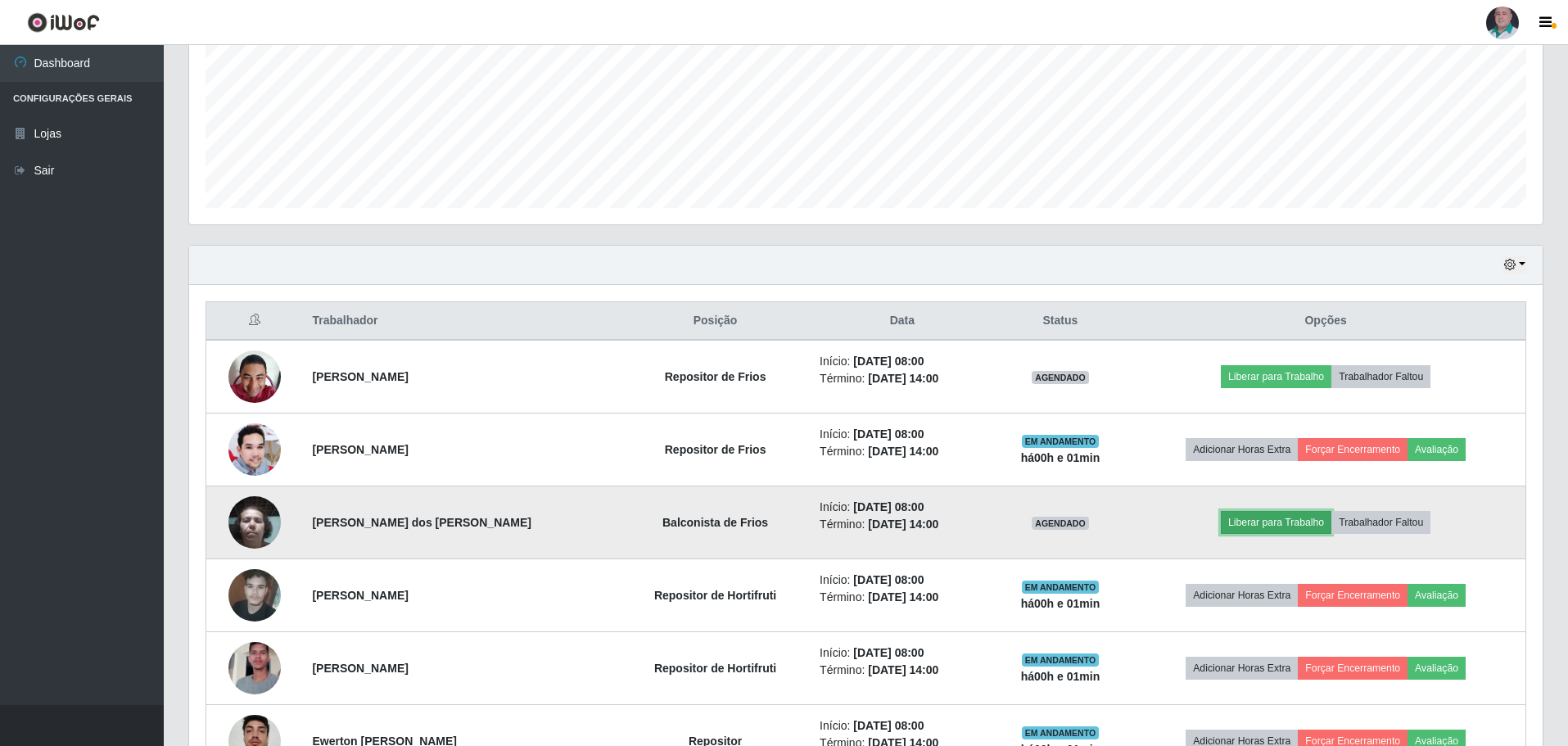
click at [834, 348] on button "Liberar para Trabalho" at bounding box center [1275, 521] width 110 height 22
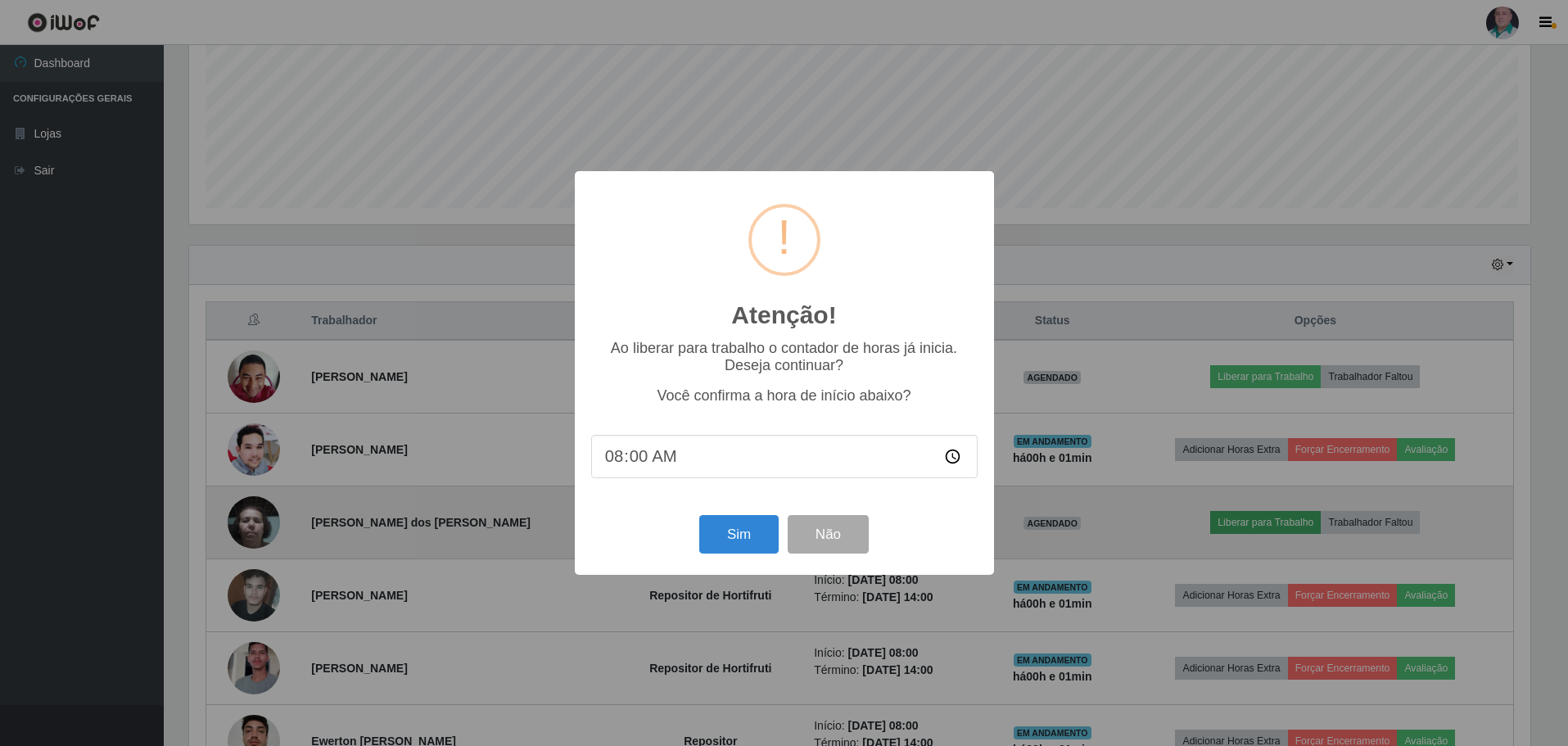
scroll to position [340, 1345]
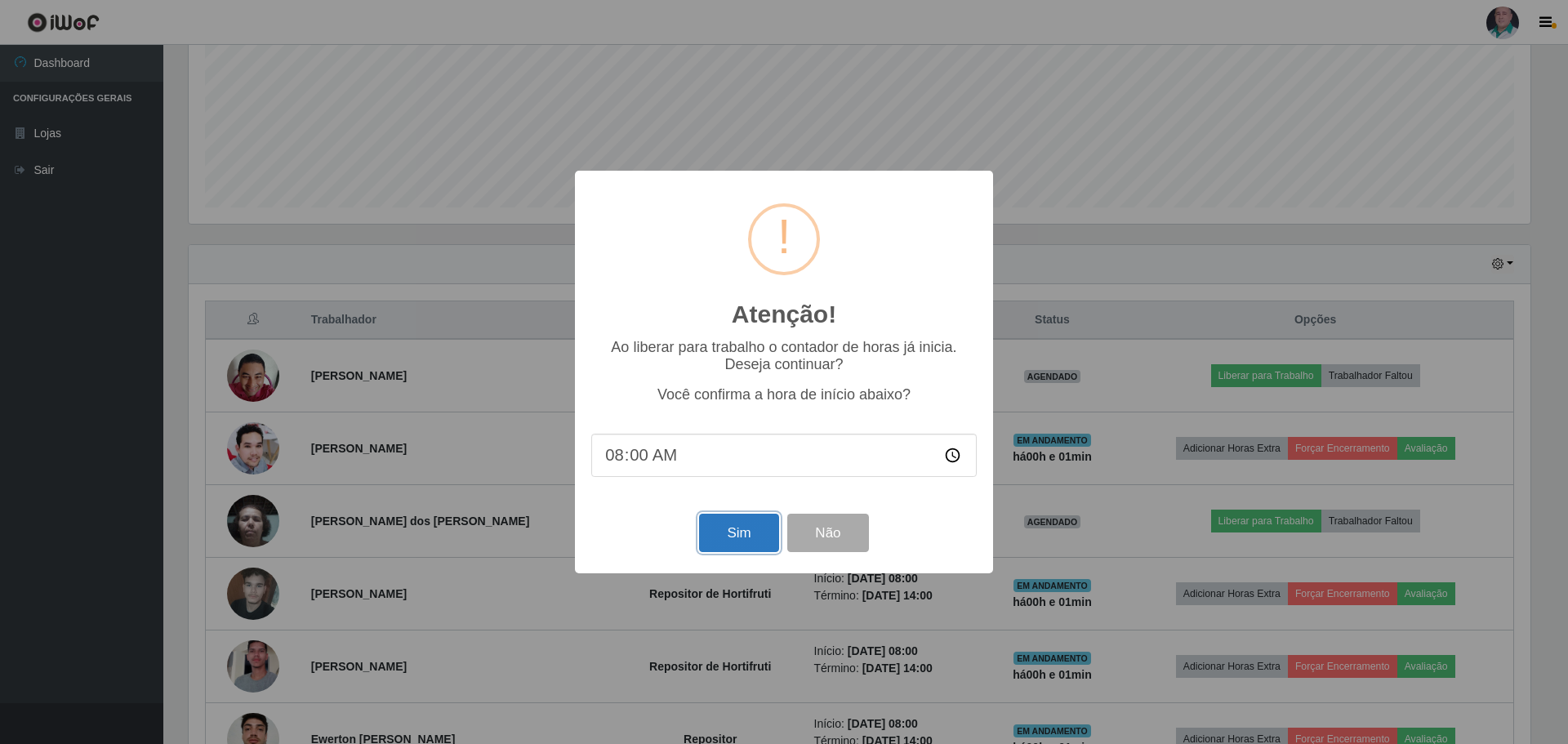
click at [728, 347] on button "Sim" at bounding box center [738, 532] width 79 height 38
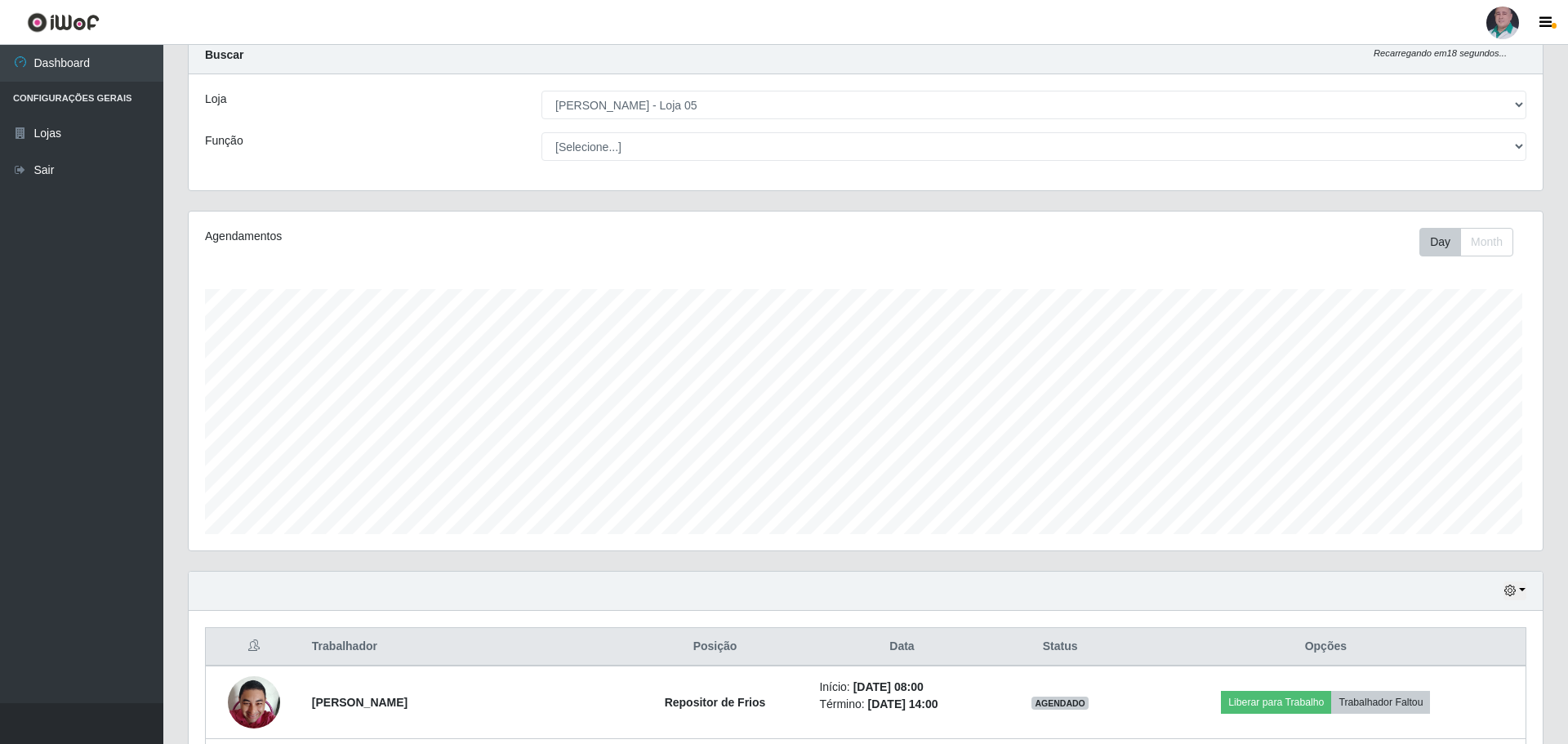
scroll to position [816202, 815275]
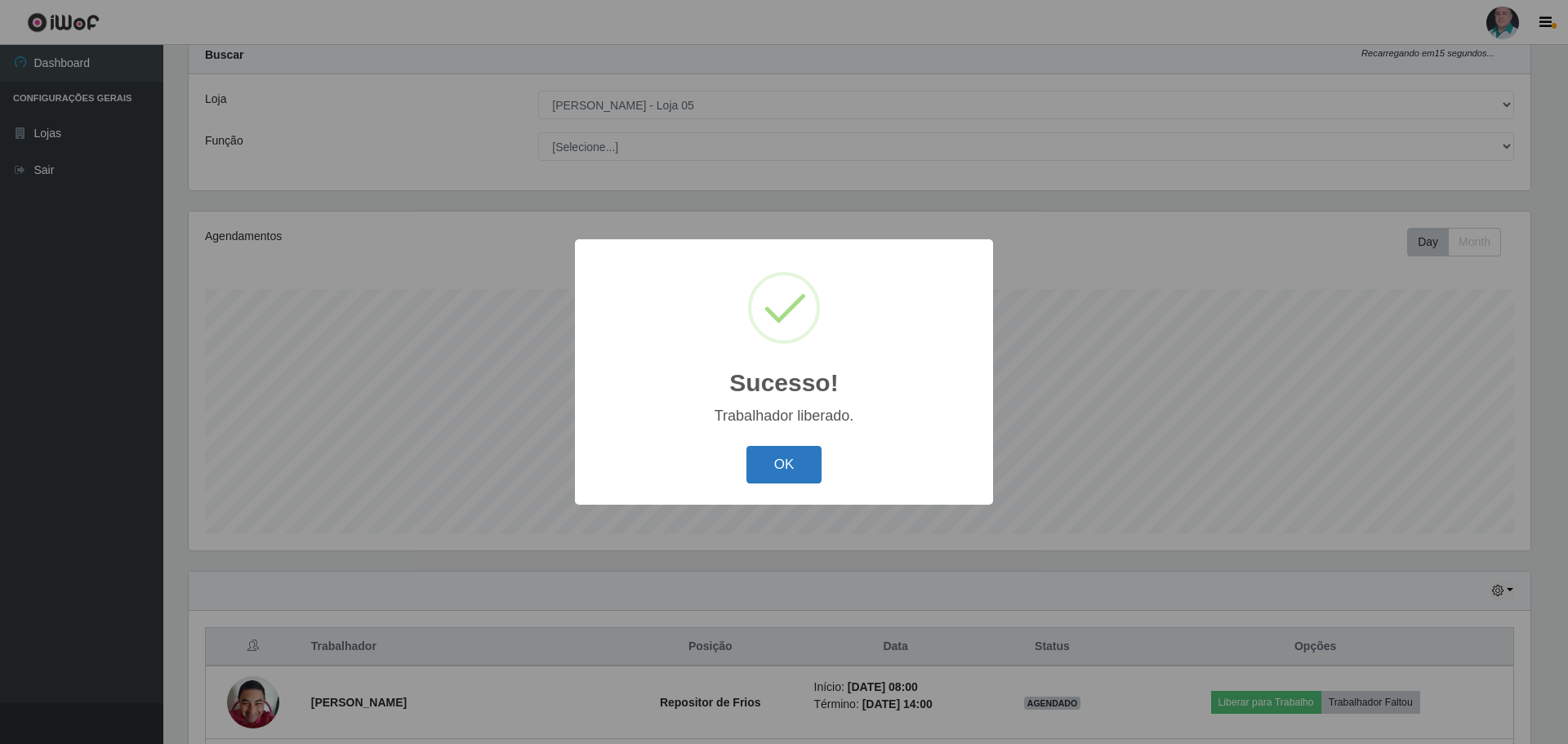
click at [783, 347] on button "OK" at bounding box center [784, 465] width 76 height 38
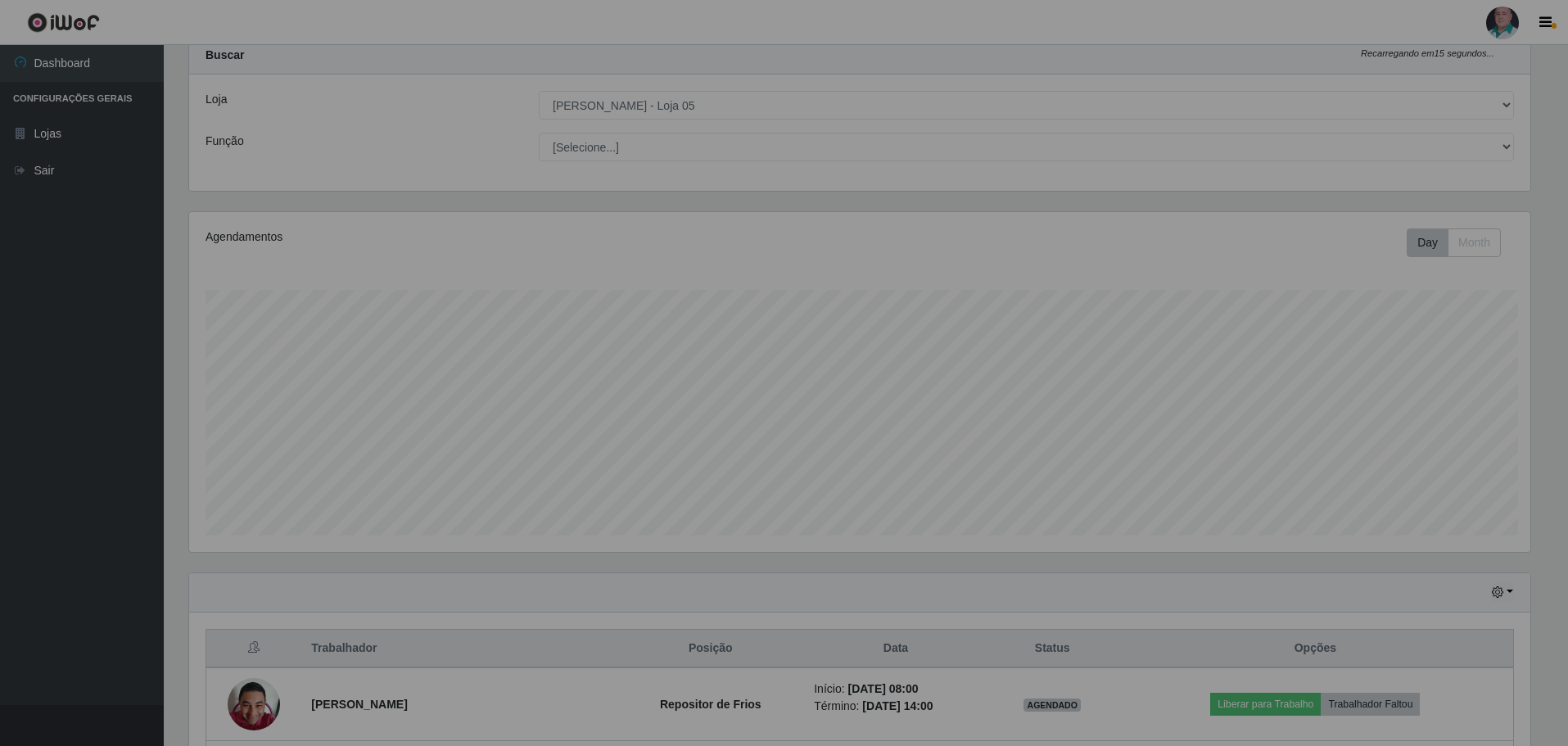
scroll to position [818396, 817298]
